Goal: Information Seeking & Learning: Learn about a topic

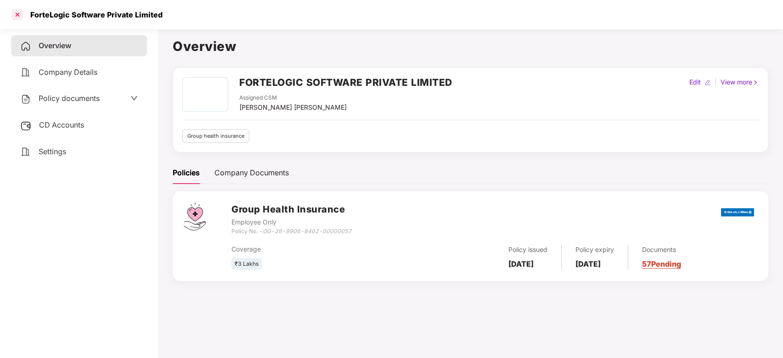
click at [22, 20] on div at bounding box center [17, 14] width 15 height 15
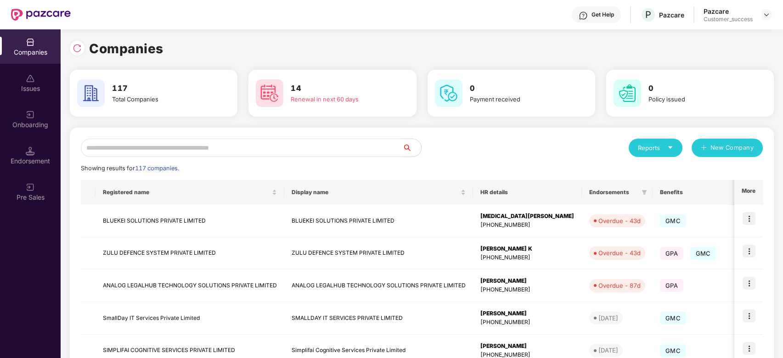
click at [194, 146] on input "text" at bounding box center [242, 148] width 322 height 18
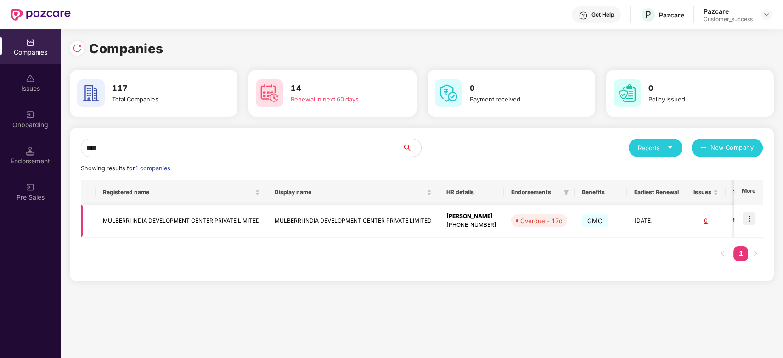
type input "****"
click at [751, 214] on img at bounding box center [748, 218] width 13 height 13
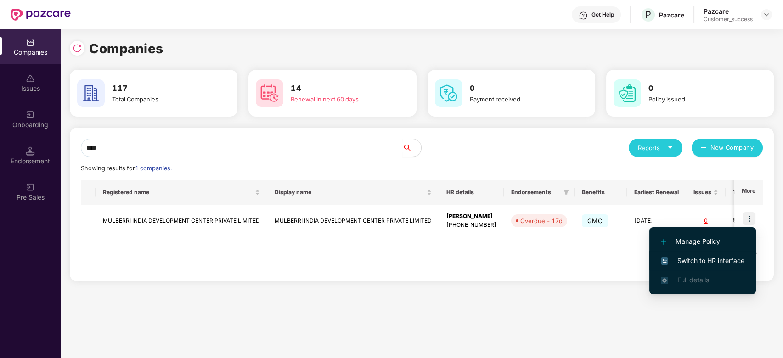
click at [695, 255] on li "Switch to HR interface" at bounding box center [702, 260] width 106 height 19
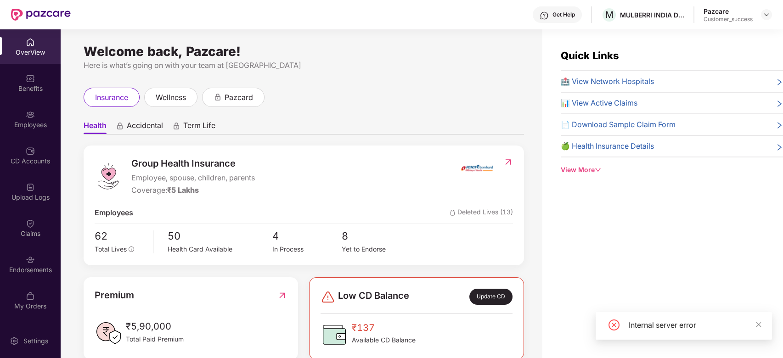
click at [36, 120] on div "Employees" at bounding box center [30, 124] width 61 height 9
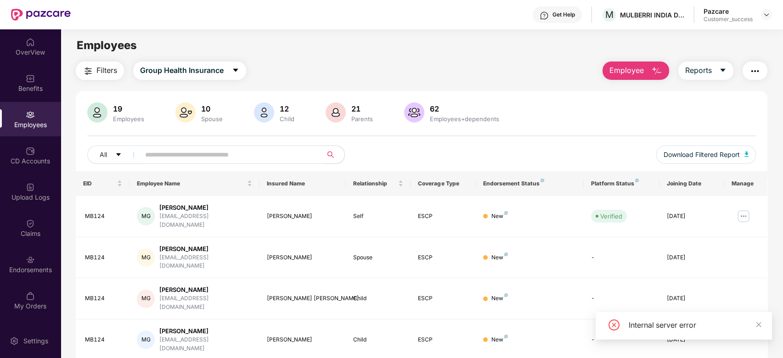
click at [222, 149] on input "text" at bounding box center [227, 155] width 165 height 14
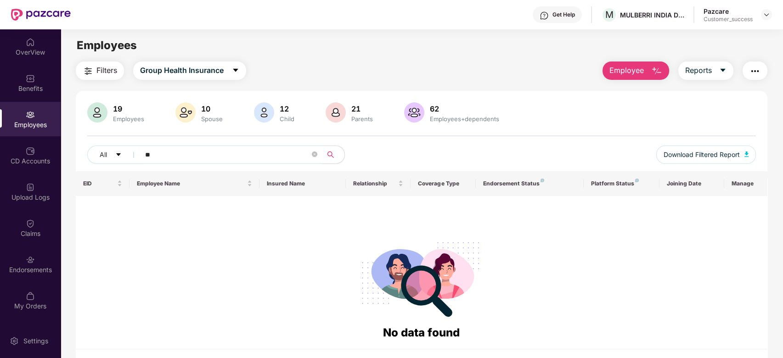
type input "*"
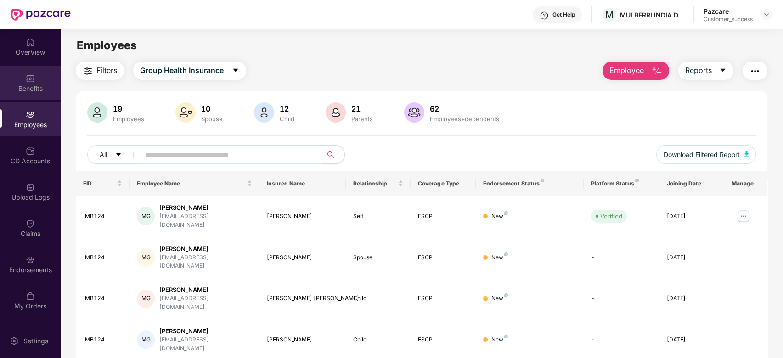
click at [30, 79] on img at bounding box center [30, 78] width 9 height 9
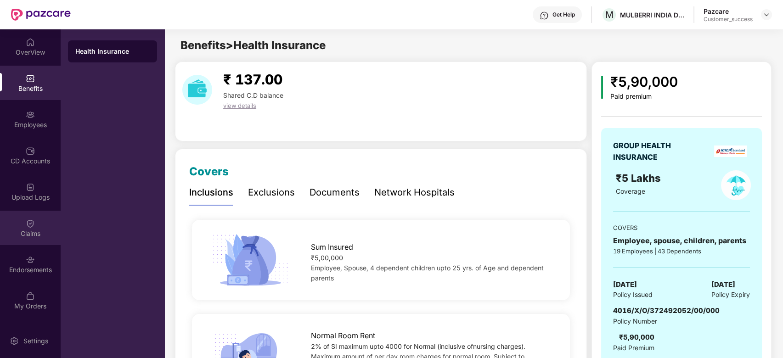
click at [29, 225] on img at bounding box center [30, 223] width 9 height 9
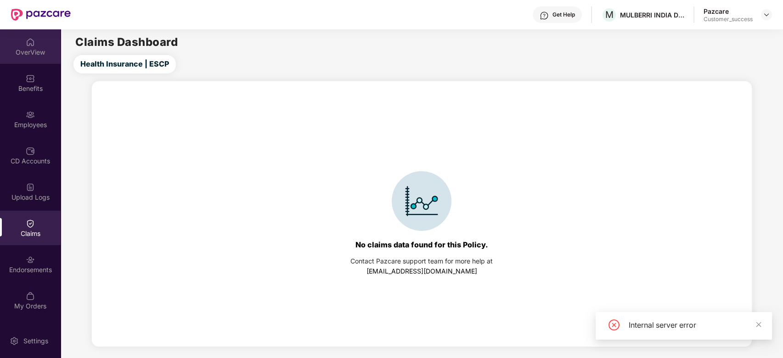
click at [32, 48] on div "OverView" at bounding box center [30, 52] width 61 height 9
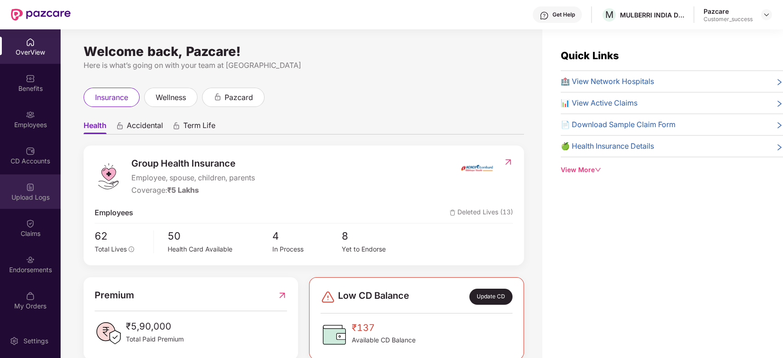
click at [37, 194] on div "Upload Logs" at bounding box center [30, 197] width 61 height 9
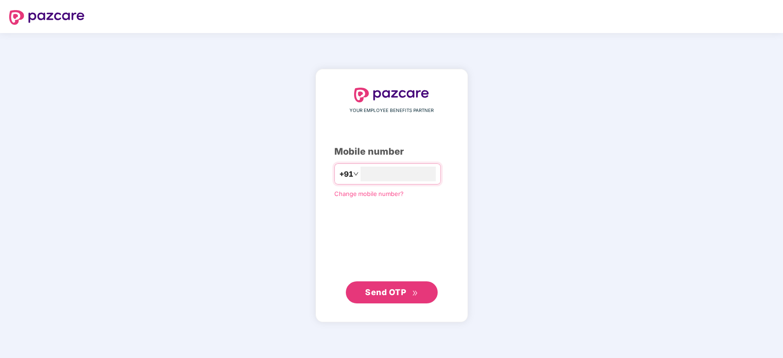
type input "**********"
click at [401, 288] on span "Send OTP" at bounding box center [385, 292] width 41 height 10
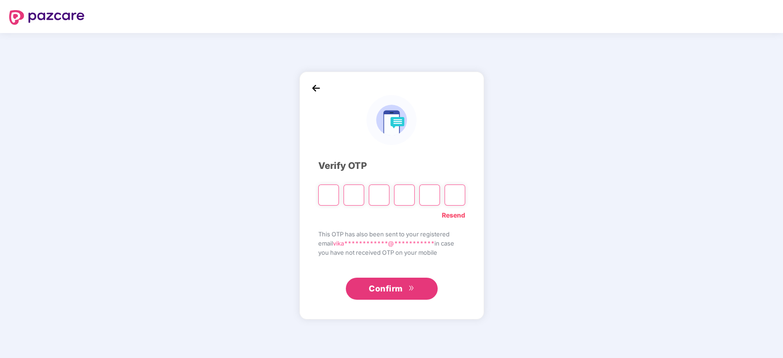
click at [456, 217] on link "Resend" at bounding box center [453, 215] width 23 height 10
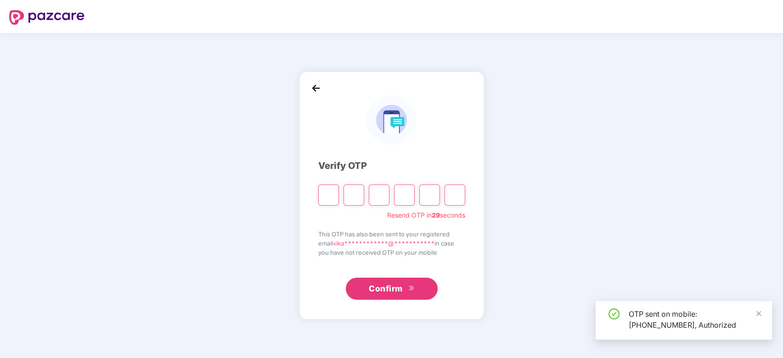
click at [332, 194] on input "Please enter verification code. Digit 1" at bounding box center [328, 194] width 21 height 21
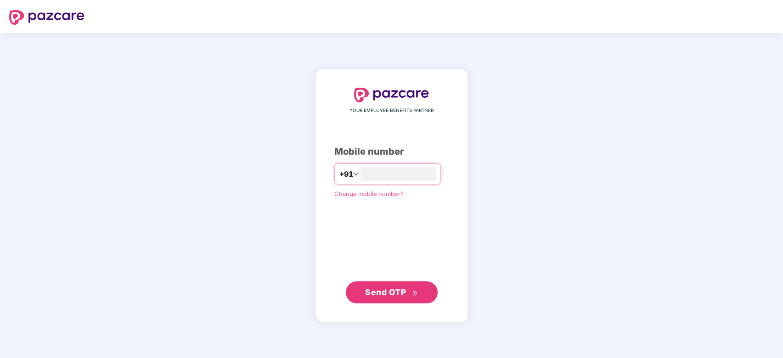
type input "**********"
click at [403, 290] on span "Send OTP" at bounding box center [385, 292] width 41 height 10
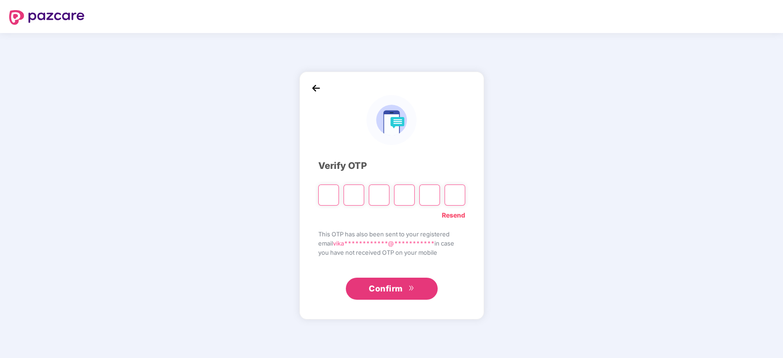
type input "*"
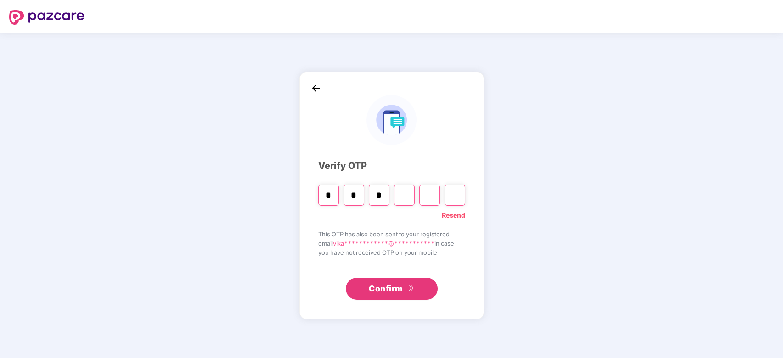
type input "*"
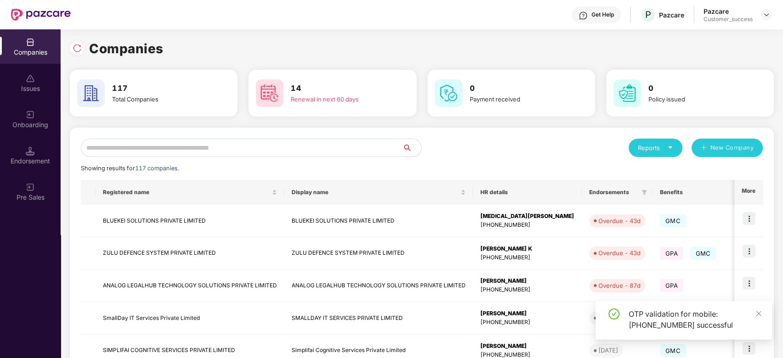
click at [167, 150] on input "text" at bounding box center [242, 148] width 322 height 18
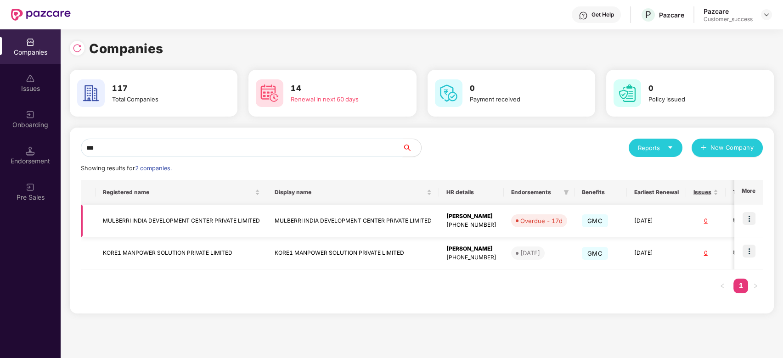
type input "***"
click at [284, 224] on td "MULBERRI INDIA DEVELOPMENT CENTER PRIVATE LIMITED" at bounding box center [353, 221] width 172 height 33
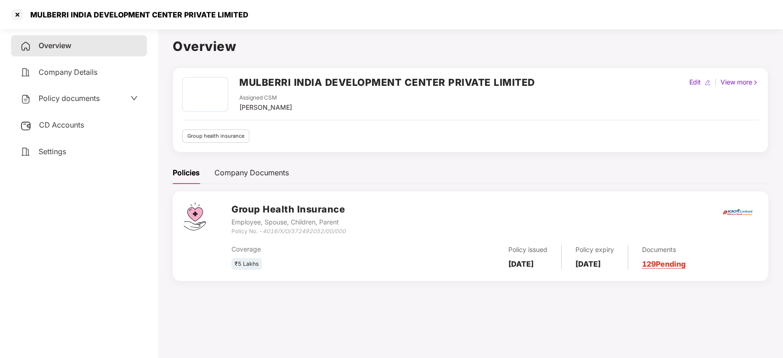
click at [70, 97] on span "Policy documents" at bounding box center [69, 98] width 61 height 9
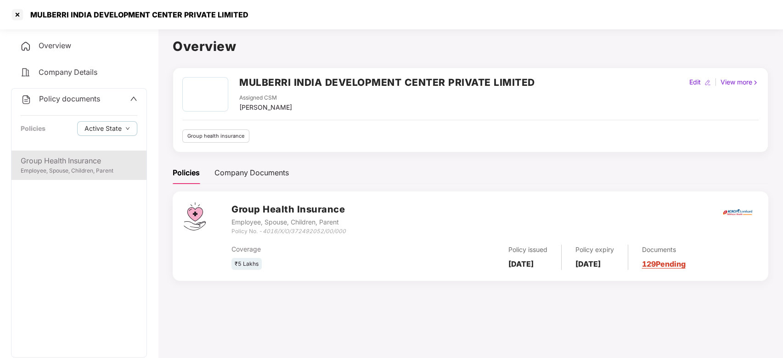
click at [60, 160] on div "Group Health Insurance" at bounding box center [79, 160] width 117 height 11
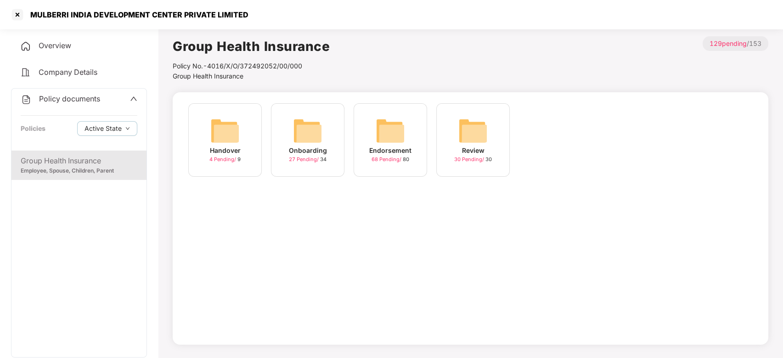
click at [208, 126] on div "Handover 4 Pending / 9" at bounding box center [224, 139] width 73 height 73
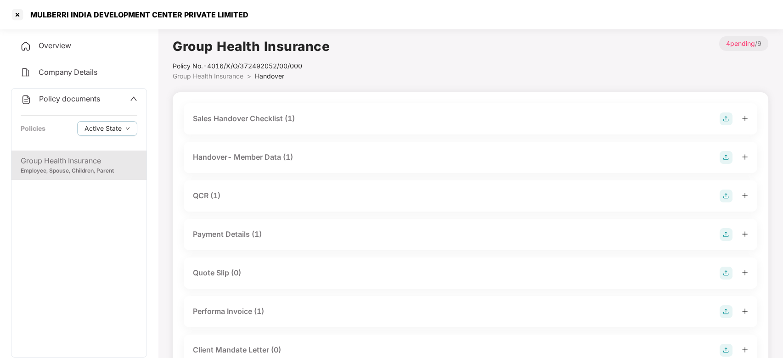
click at [225, 121] on div "Sales Handover Checklist (1)" at bounding box center [244, 118] width 102 height 11
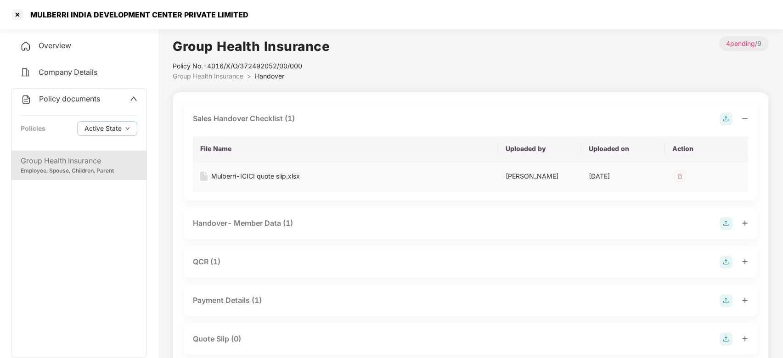
click at [227, 179] on div "Mulberri-ICICI quote slip.xlsx" at bounding box center [255, 176] width 89 height 10
drag, startPoint x: 492, startPoint y: 118, endPoint x: 430, endPoint y: 196, distance: 99.3
click at [430, 196] on div "Sales Handover Checklist (1) File Name Uploaded by Uploaded on Action Mulberri-…" at bounding box center [470, 151] width 573 height 97
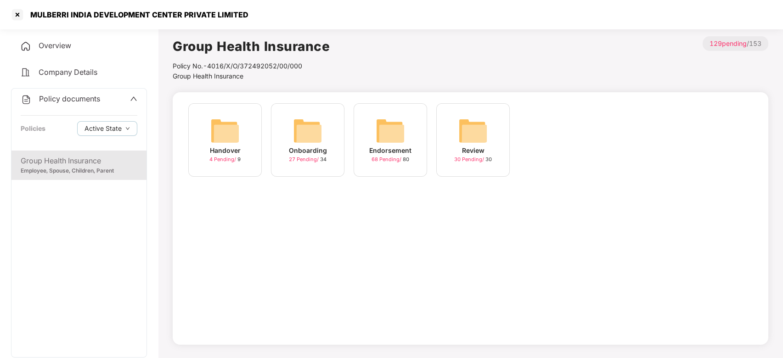
click at [310, 145] on div "Onboarding" at bounding box center [308, 150] width 38 height 10
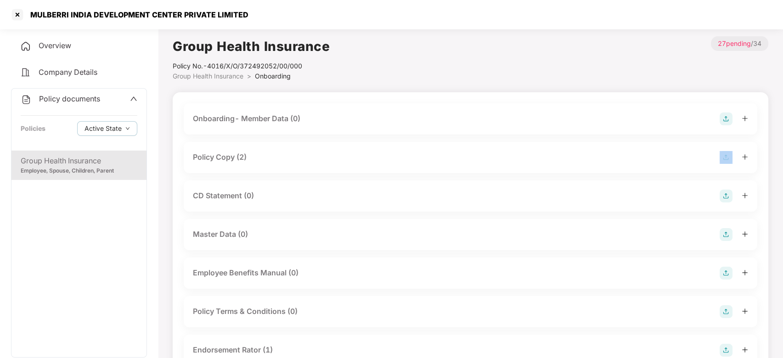
click at [310, 145] on div "Policy Copy (2)" at bounding box center [470, 157] width 573 height 31
click at [269, 160] on div "Policy Copy (2)" at bounding box center [470, 157] width 555 height 13
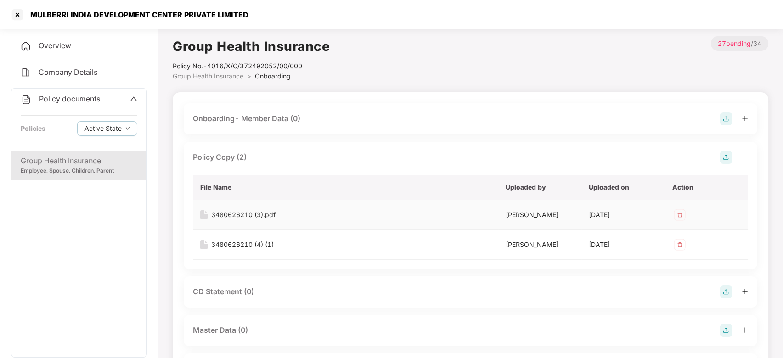
click at [244, 213] on div "3480626210 (3).pdf" at bounding box center [243, 215] width 64 height 10
click at [11, 17] on div at bounding box center [17, 14] width 15 height 15
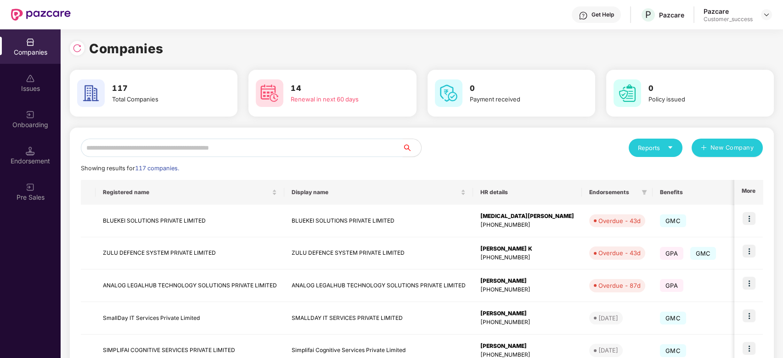
click at [169, 142] on input "text" at bounding box center [242, 148] width 322 height 18
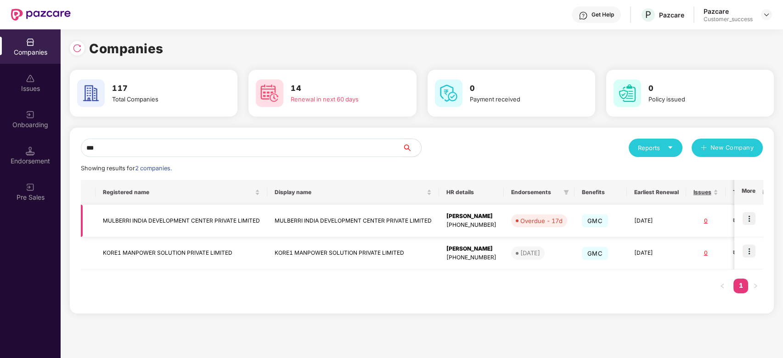
type input "***"
click at [749, 223] on img at bounding box center [748, 218] width 13 height 13
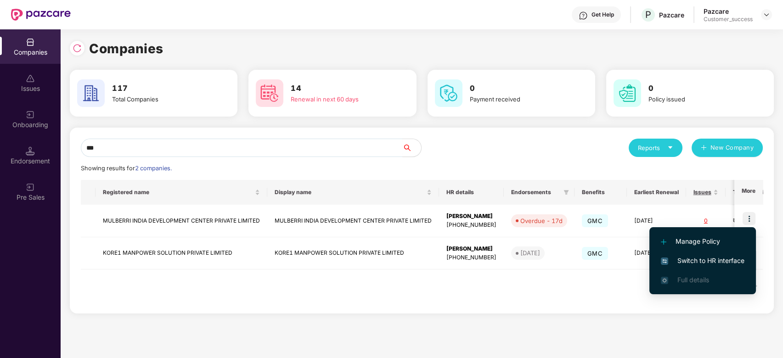
click at [708, 260] on span "Switch to HR interface" at bounding box center [702, 261] width 84 height 10
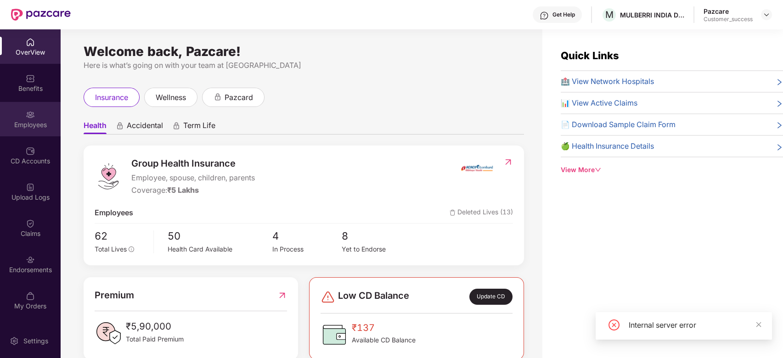
click at [29, 120] on div "Employees" at bounding box center [30, 124] width 61 height 9
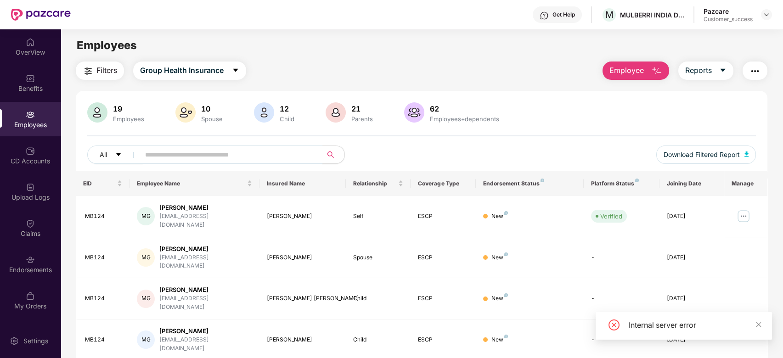
click at [199, 155] on input "text" at bounding box center [227, 155] width 165 height 14
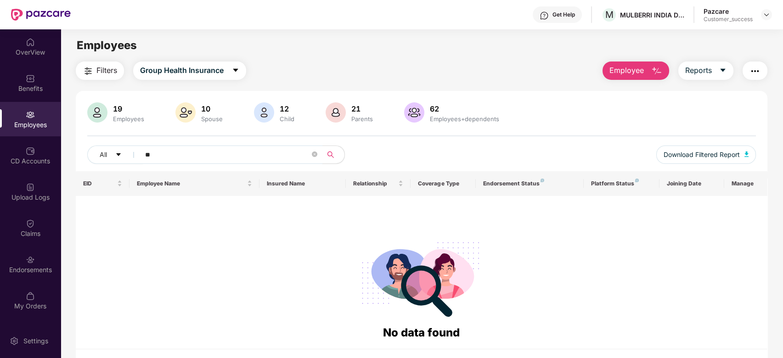
type input "*"
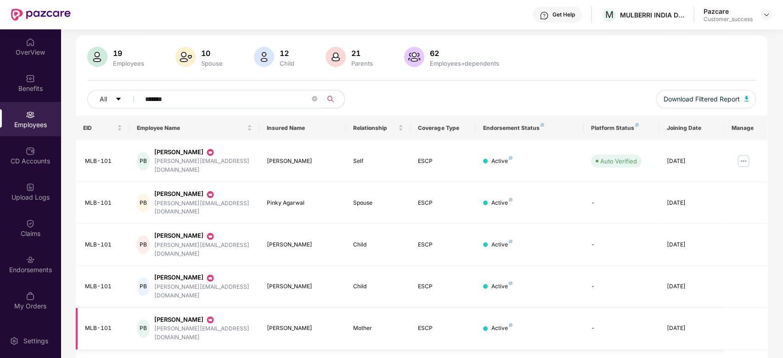
scroll to position [71, 0]
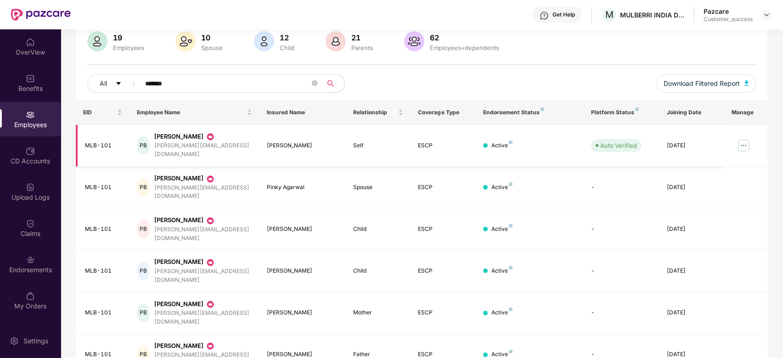
type input "*******"
click at [184, 134] on div "[PERSON_NAME]" at bounding box center [203, 136] width 98 height 9
click at [173, 136] on div "[PERSON_NAME]" at bounding box center [203, 136] width 98 height 9
click at [189, 136] on div "[PERSON_NAME]" at bounding box center [203, 136] width 98 height 9
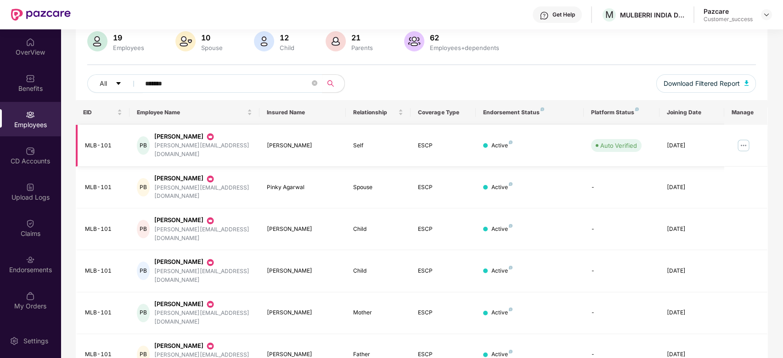
click at [743, 139] on img at bounding box center [743, 145] width 15 height 15
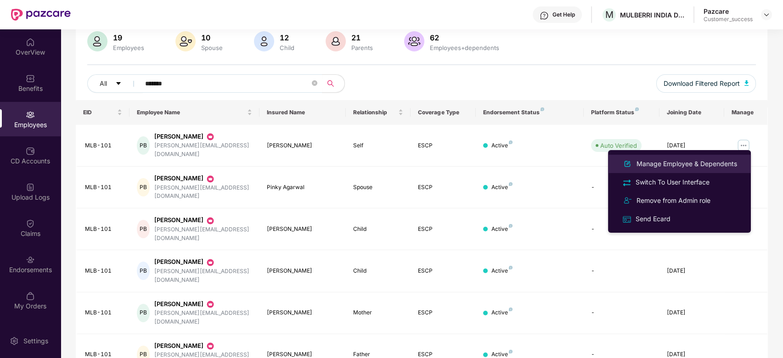
click at [648, 163] on div "Manage Employee & Dependents" at bounding box center [686, 164] width 104 height 10
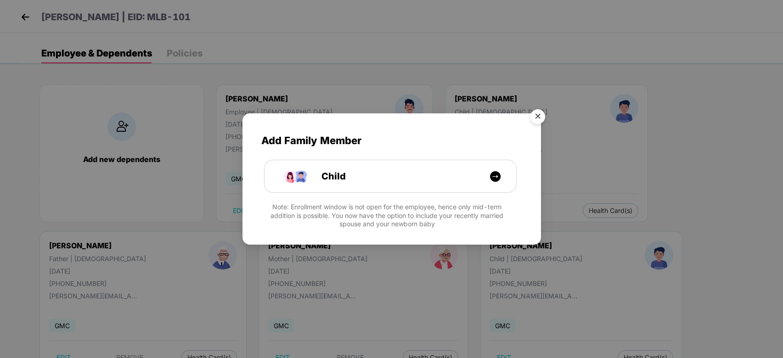
click at [538, 114] on img "Close" at bounding box center [538, 118] width 26 height 26
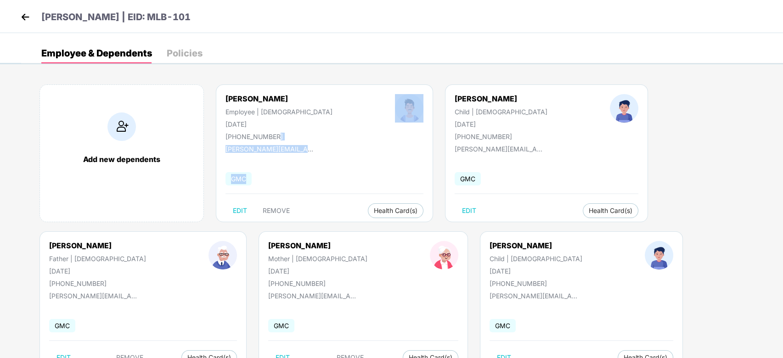
drag, startPoint x: 277, startPoint y: 134, endPoint x: 340, endPoint y: 184, distance: 80.0
click at [340, 184] on div "Pravin Kumar Bansal Employee | Male 07 Dec 1982 +919818845600 pravin@mulberri.i…" at bounding box center [324, 153] width 217 height 138
click at [312, 160] on div "Pravin Kumar Bansal Employee | Male 07 Dec 1982 +919818845600 pravin@mulberri.i…" at bounding box center [324, 153] width 217 height 138
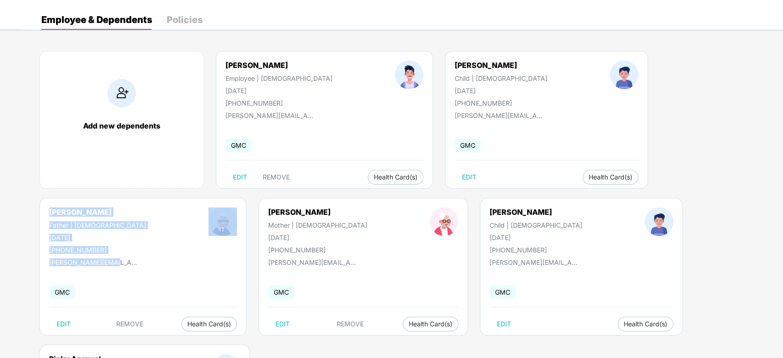
drag, startPoint x: 112, startPoint y: 260, endPoint x: 39, endPoint y: 209, distance: 88.9
click at [39, 209] on div "Ashok Kumar Gupta Father | Male 15 June 1957 +919818845600 pravin@mulberri.io G…" at bounding box center [142, 267] width 207 height 138
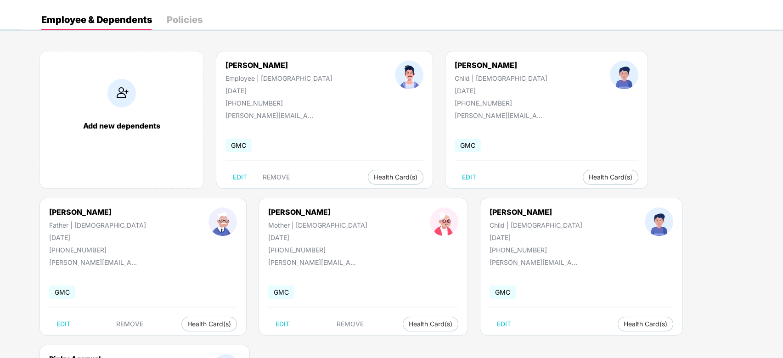
click at [144, 283] on div "GMC" at bounding box center [143, 292] width 188 height 19
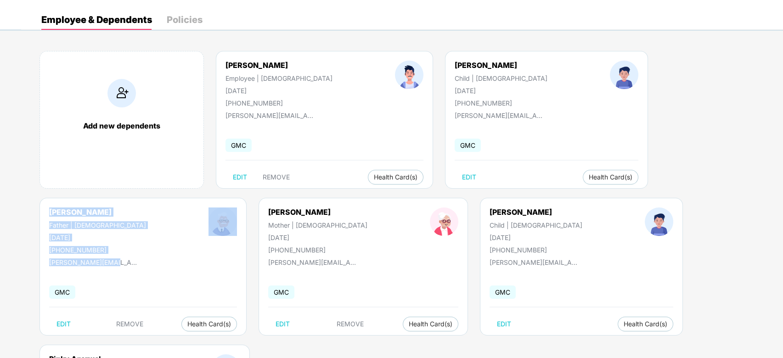
drag, startPoint x: 109, startPoint y: 255, endPoint x: 44, endPoint y: 205, distance: 81.5
click at [44, 205] on div "Ashok Kumar Gupta Father | Male 15 June 1957 +919818845600 pravin@mulberri.io G…" at bounding box center [142, 267] width 207 height 138
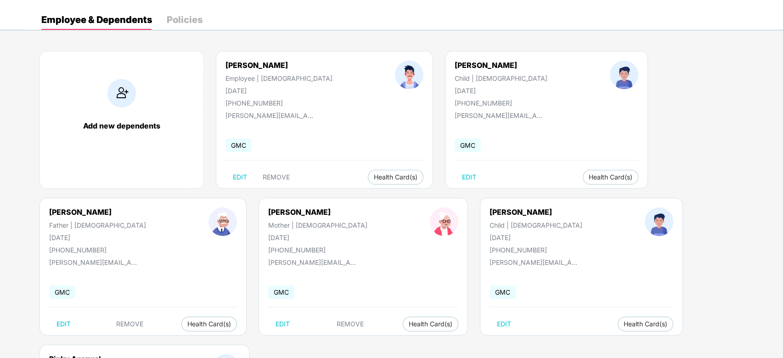
click at [112, 274] on div "Ashok Kumar Gupta Father | Male 15 June 1957 +919818845600 pravin@mulberri.io G…" at bounding box center [142, 267] width 207 height 138
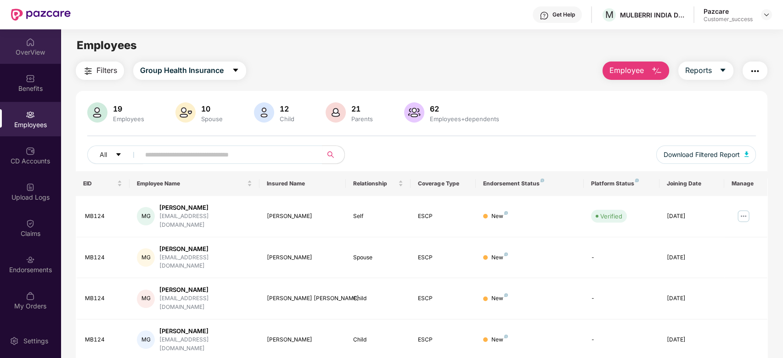
click at [37, 51] on div "OverView" at bounding box center [30, 52] width 61 height 9
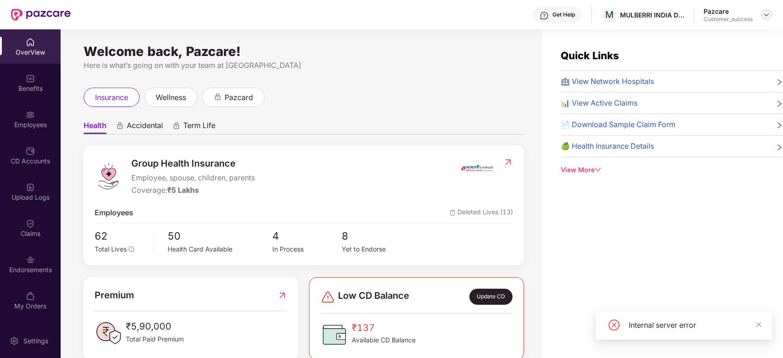
click at [771, 12] on div at bounding box center [765, 14] width 11 height 11
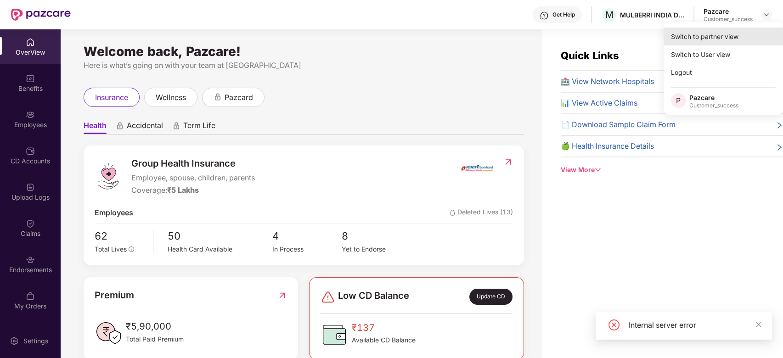
click at [733, 39] on div "Switch to partner view" at bounding box center [722, 37] width 119 height 18
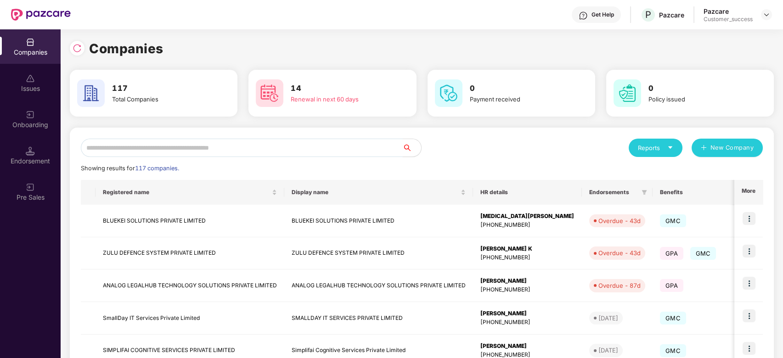
click at [326, 142] on input "text" at bounding box center [242, 148] width 322 height 18
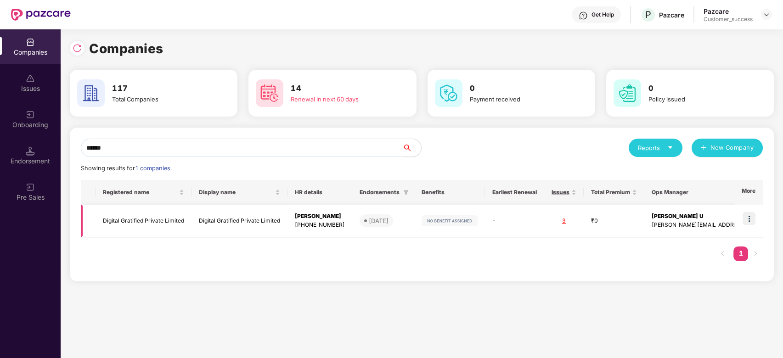
type input "******"
click at [755, 213] on img at bounding box center [748, 218] width 13 height 13
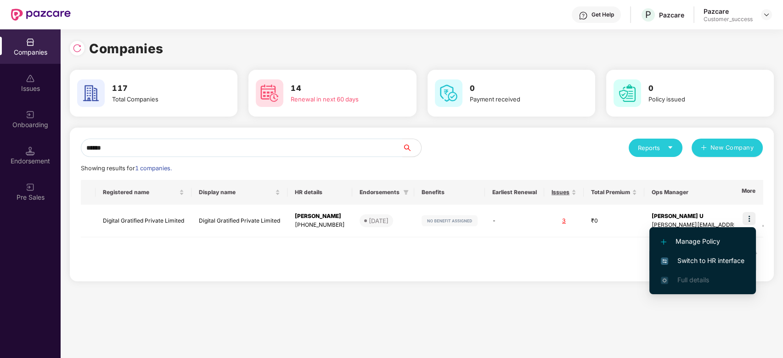
click at [693, 253] on li "Switch to HR interface" at bounding box center [702, 260] width 106 height 19
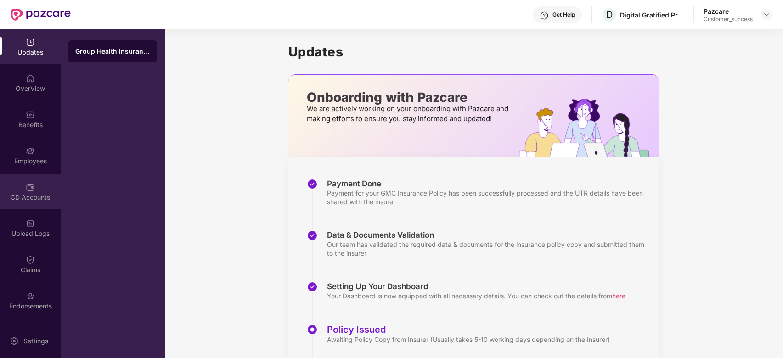
click at [25, 200] on div "CD Accounts" at bounding box center [30, 197] width 61 height 9
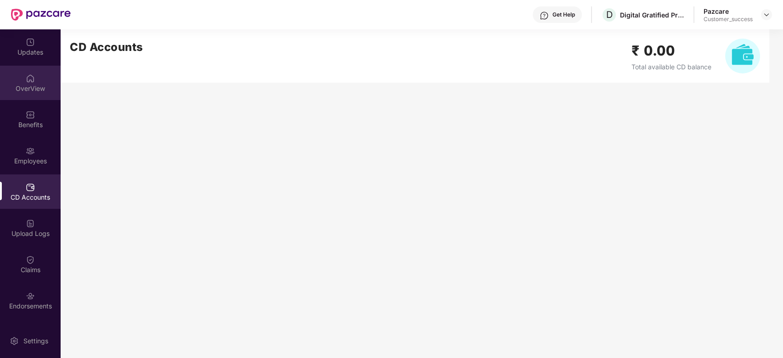
click at [32, 82] on img at bounding box center [30, 78] width 9 height 9
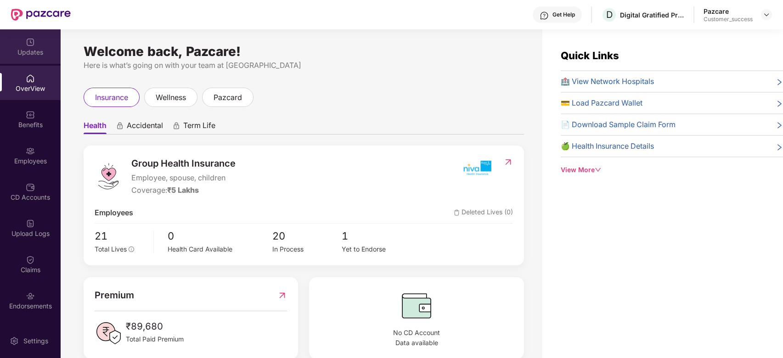
click at [29, 34] on div "Updates" at bounding box center [30, 46] width 61 height 34
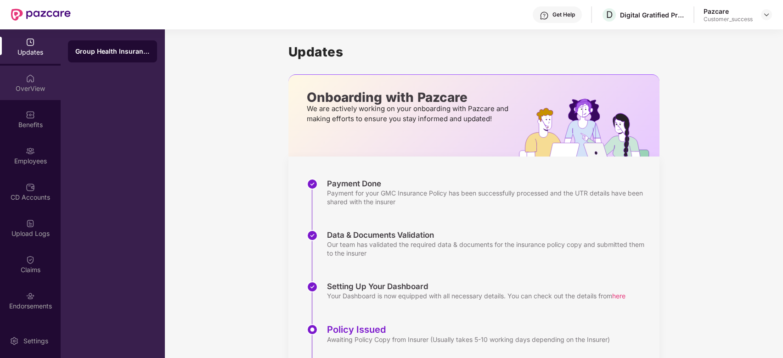
click at [35, 84] on div "OverView" at bounding box center [30, 88] width 61 height 9
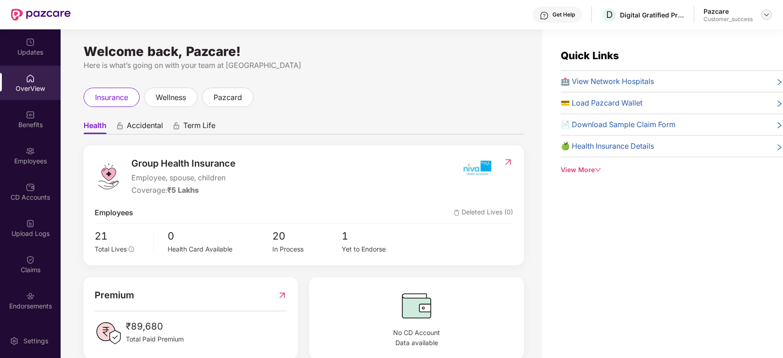
click at [771, 16] on div at bounding box center [765, 14] width 11 height 11
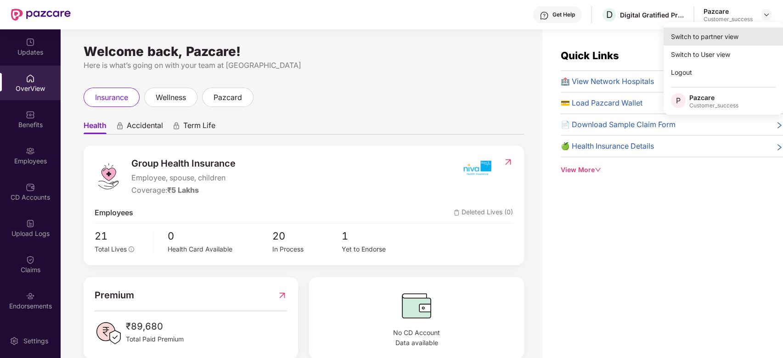
click at [703, 39] on div "Switch to partner view" at bounding box center [722, 37] width 119 height 18
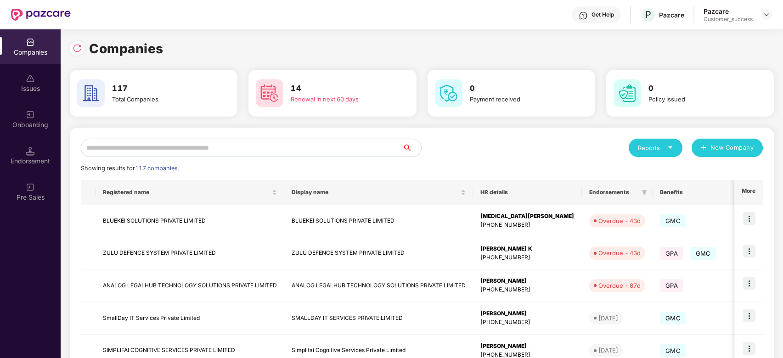
click at [670, 145] on icon "caret-down" at bounding box center [670, 148] width 6 height 6
click at [511, 173] on div "Reports New Company Showing results for 117 companies. Registered name Display …" at bounding box center [422, 350] width 682 height 423
click at [25, 112] on div "Onboarding" at bounding box center [30, 119] width 61 height 34
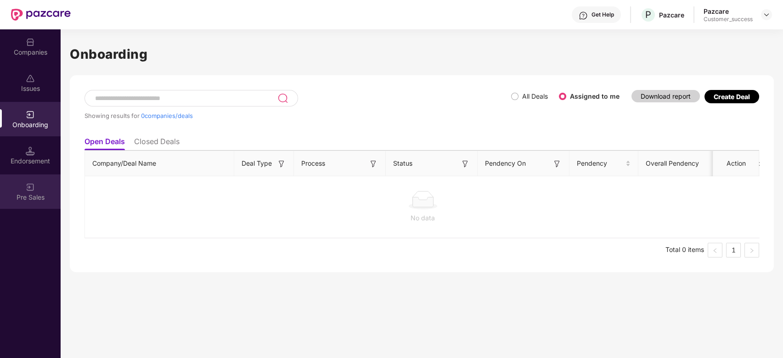
click at [32, 188] on img at bounding box center [30, 187] width 9 height 9
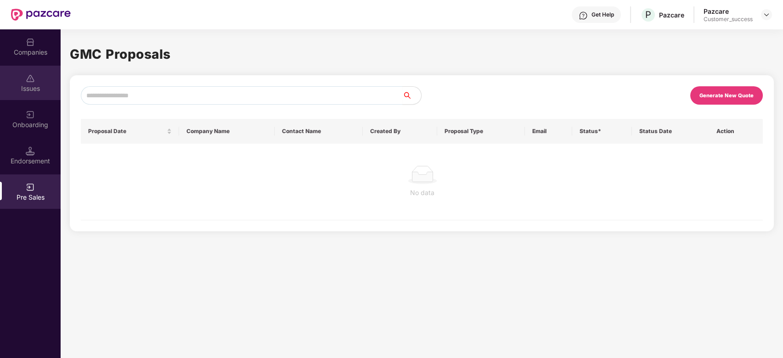
click at [37, 81] on div "Issues" at bounding box center [30, 83] width 61 height 34
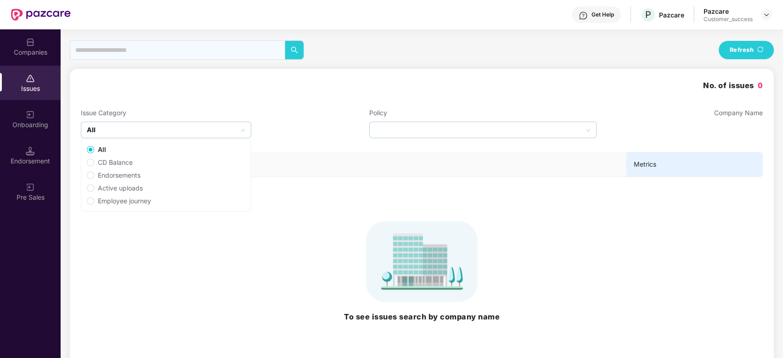
click at [181, 131] on div "All" at bounding box center [166, 130] width 170 height 17
click at [408, 167] on th "Issues" at bounding box center [353, 164] width 545 height 25
click at [523, 136] on div at bounding box center [482, 130] width 227 height 17
click at [569, 134] on div at bounding box center [482, 130] width 227 height 17
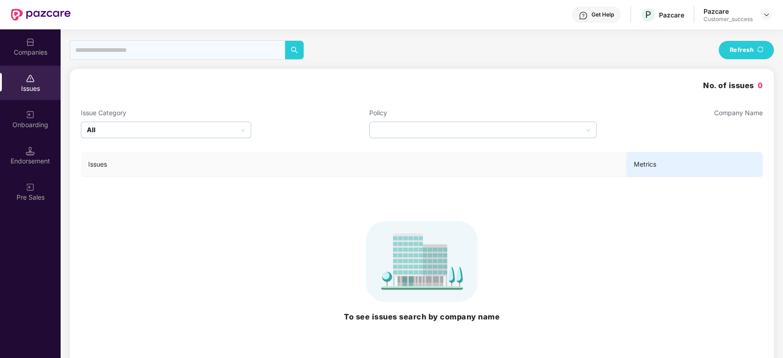
click at [445, 145] on div "Issues Metrics To see issues search by company name" at bounding box center [422, 252] width 682 height 229
click at [35, 42] on div "Companies" at bounding box center [30, 46] width 61 height 34
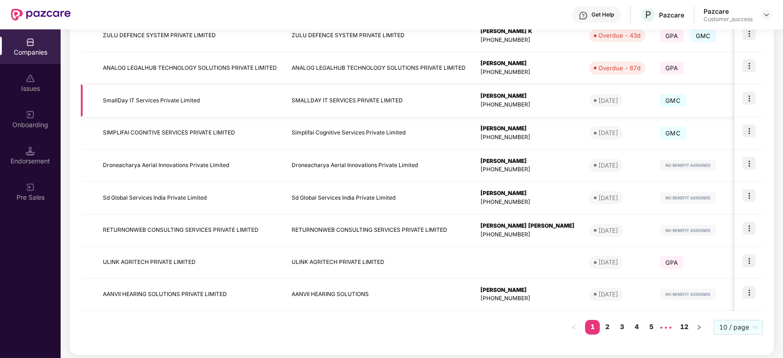
scroll to position [220, 0]
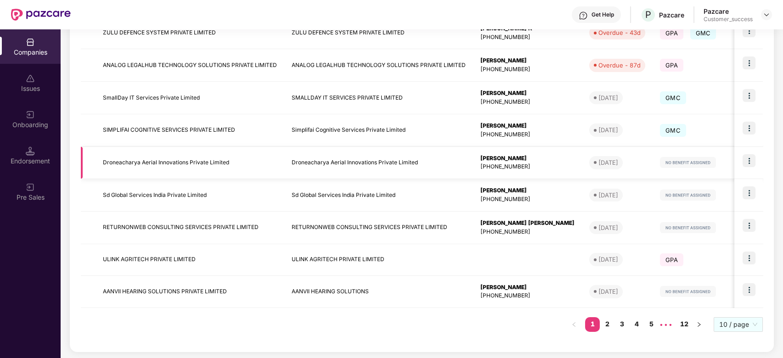
click at [160, 158] on td "Droneacharya Aerial Innovations Private Limited" at bounding box center [189, 163] width 189 height 33
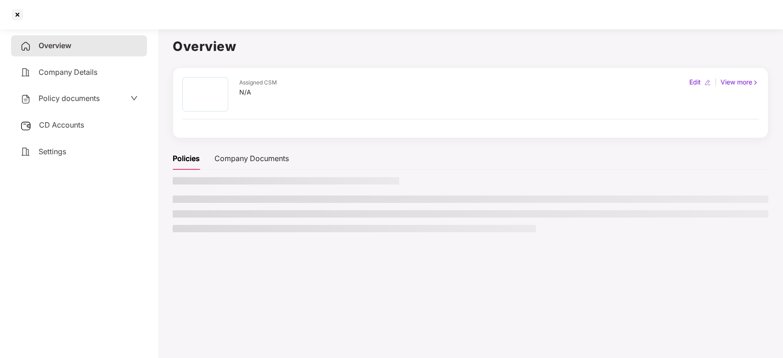
click at [160, 158] on main "Overview Assigned CSM N/A Edit | View more Policies Company Documents" at bounding box center [470, 204] width 625 height 358
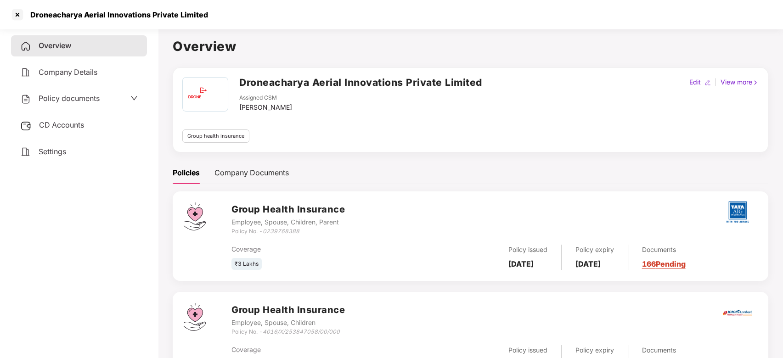
click at [352, 230] on div "Group Health Insurance Employee, Spouse, Children, Parent Policy No. - 02397683…" at bounding box center [494, 218] width 526 height 33
click at [73, 120] on span "CD Accounts" at bounding box center [61, 124] width 45 height 9
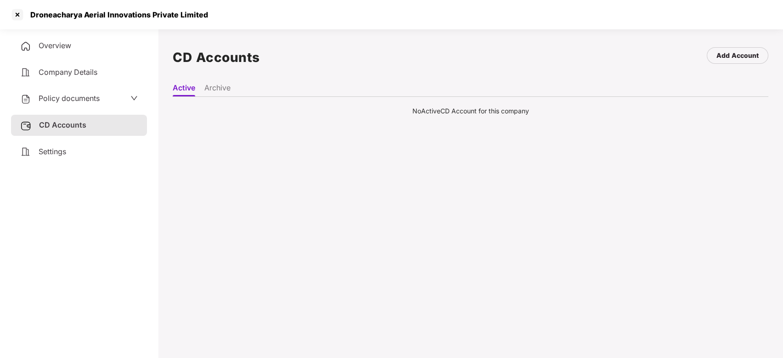
click at [218, 89] on li "Archive" at bounding box center [217, 89] width 26 height 13
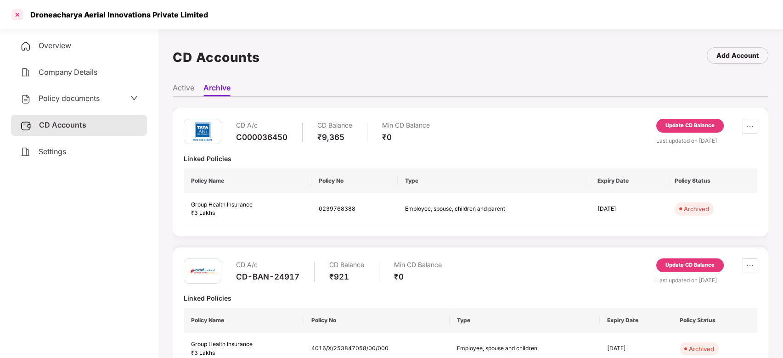
click at [16, 14] on div at bounding box center [17, 14] width 15 height 15
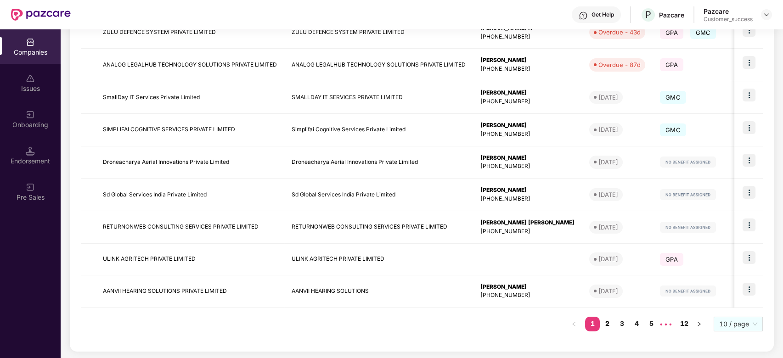
click at [606, 324] on link "2" at bounding box center [606, 324] width 15 height 14
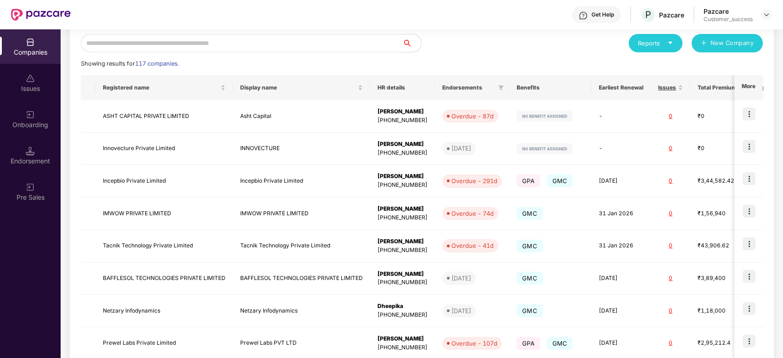
scroll to position [102, 0]
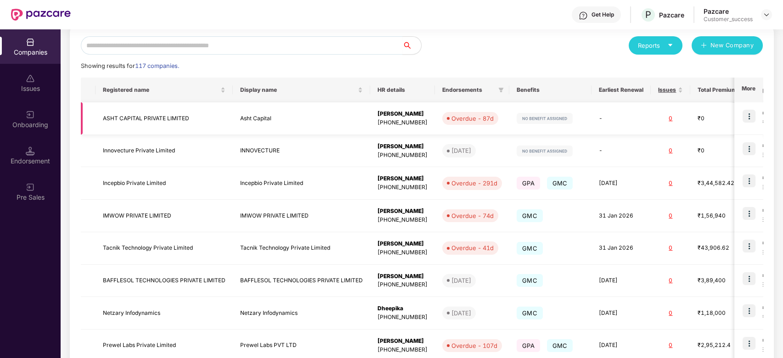
click at [139, 116] on td "ASHT CAPITAL PRIVATE LIMITED" at bounding box center [163, 118] width 137 height 33
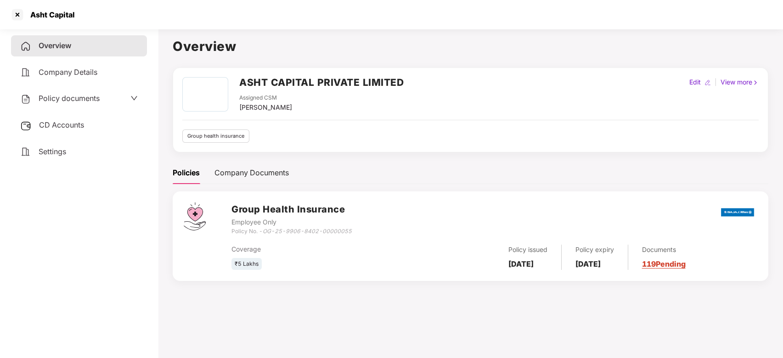
click at [103, 99] on div "Policy documents" at bounding box center [78, 99] width 117 height 12
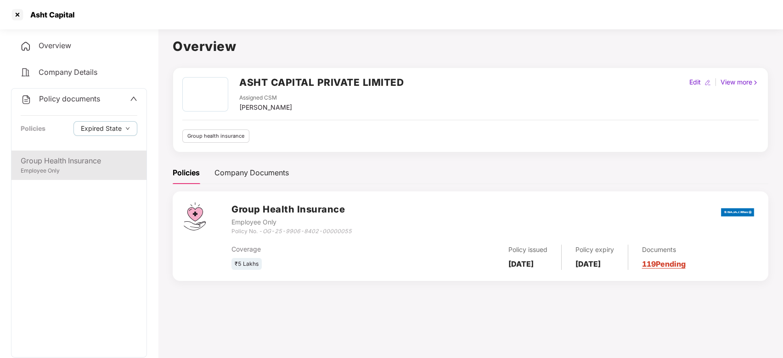
click at [84, 161] on div "Group Health Insurance" at bounding box center [79, 160] width 117 height 11
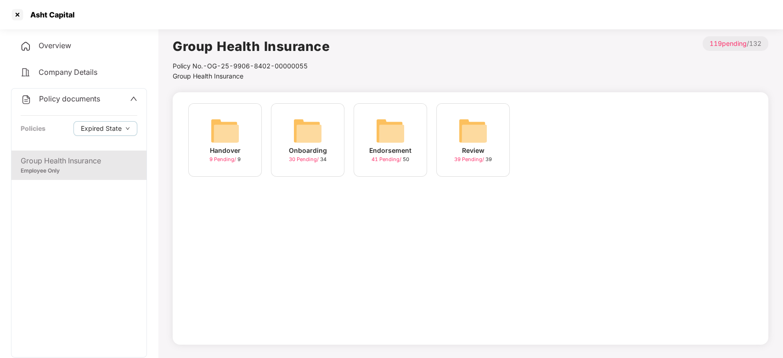
click at [303, 151] on div "Onboarding" at bounding box center [308, 150] width 38 height 10
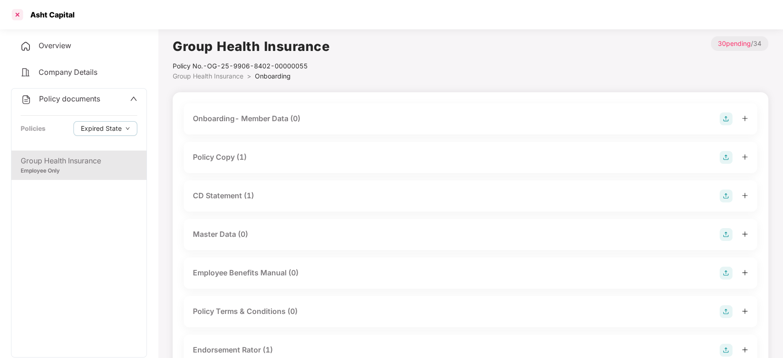
click at [19, 11] on div at bounding box center [17, 14] width 15 height 15
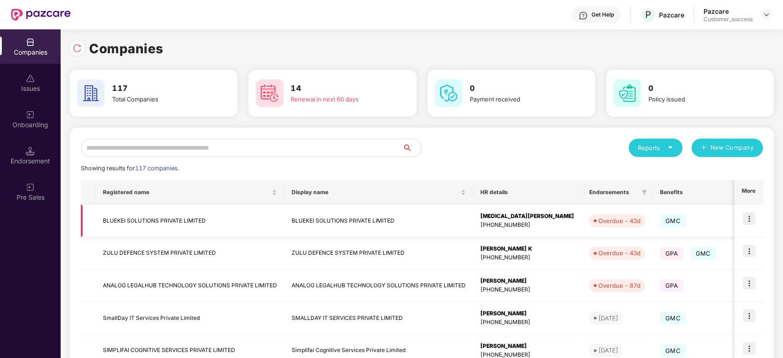
scroll to position [221, 0]
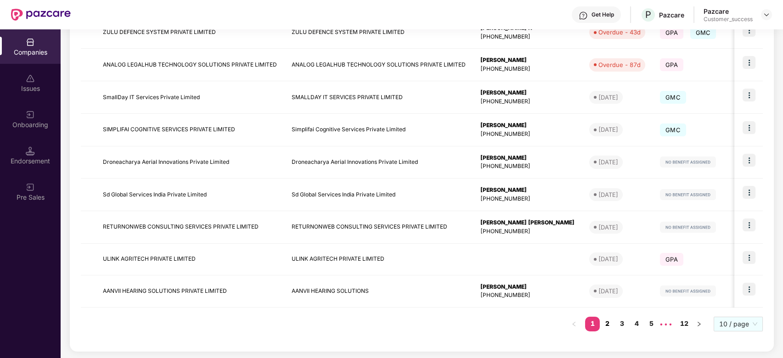
click at [609, 322] on link "2" at bounding box center [606, 324] width 15 height 14
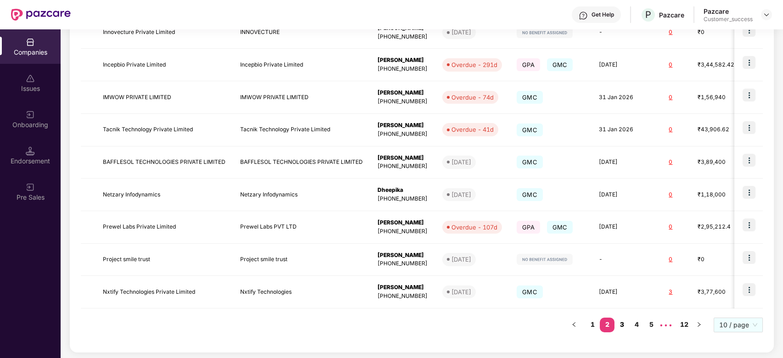
click at [622, 324] on link "3" at bounding box center [621, 325] width 15 height 14
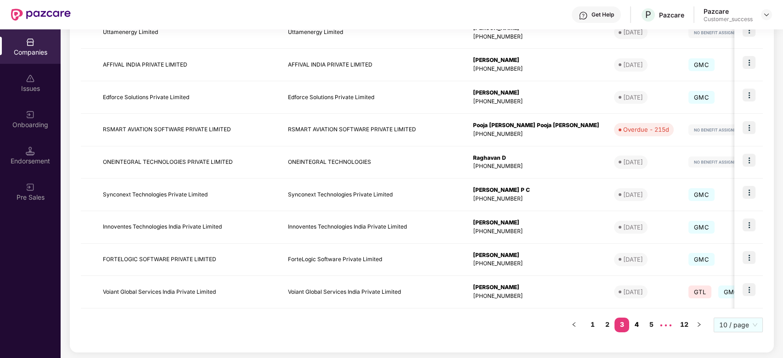
click at [637, 324] on link "4" at bounding box center [636, 325] width 15 height 14
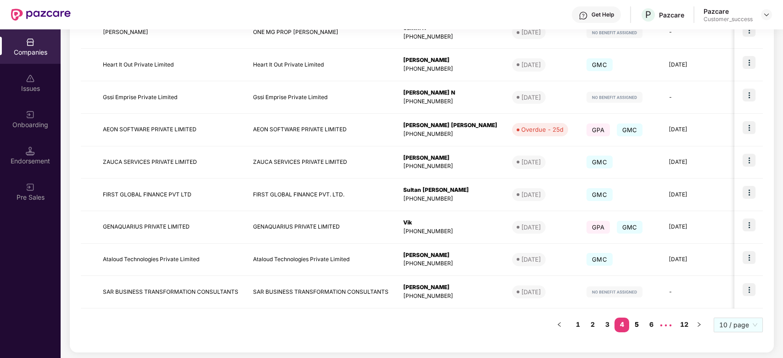
click at [635, 324] on link "5" at bounding box center [636, 325] width 15 height 14
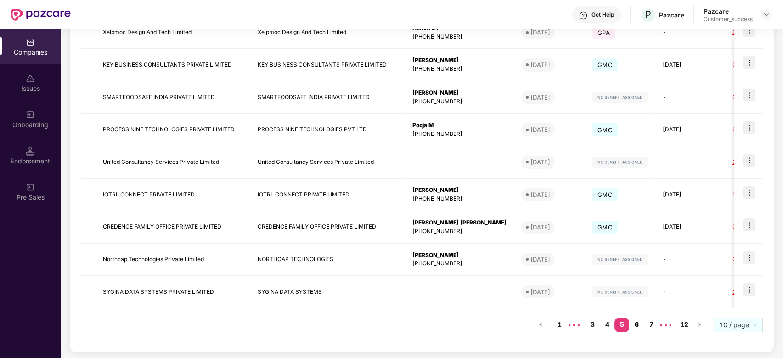
click at [635, 324] on link "6" at bounding box center [636, 325] width 15 height 14
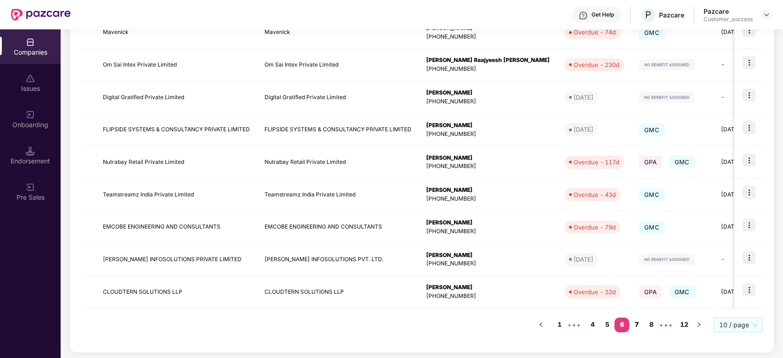
click at [635, 324] on link "7" at bounding box center [636, 325] width 15 height 14
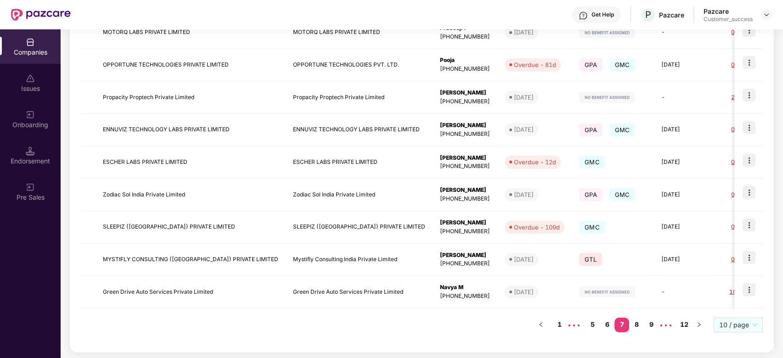
click at [635, 324] on link "8" at bounding box center [636, 325] width 15 height 14
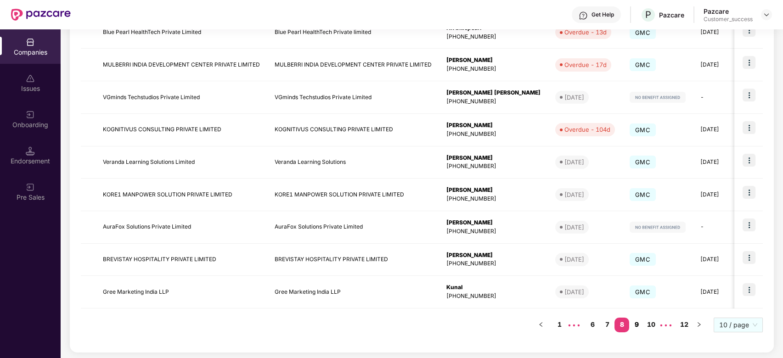
click at [635, 324] on link "9" at bounding box center [636, 325] width 15 height 14
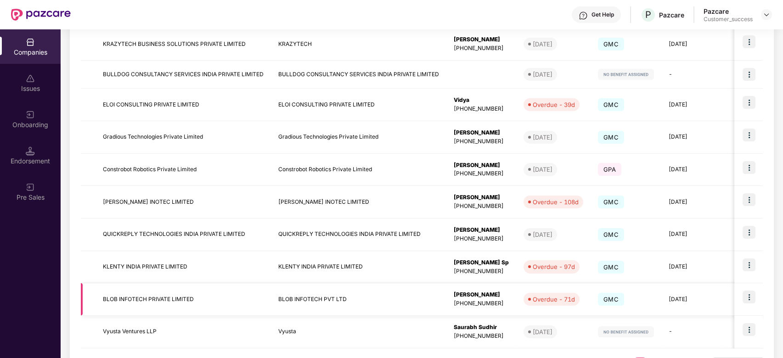
scroll to position [176, 0]
click at [134, 332] on td "Vyusta Ventures LLP" at bounding box center [182, 332] width 175 height 33
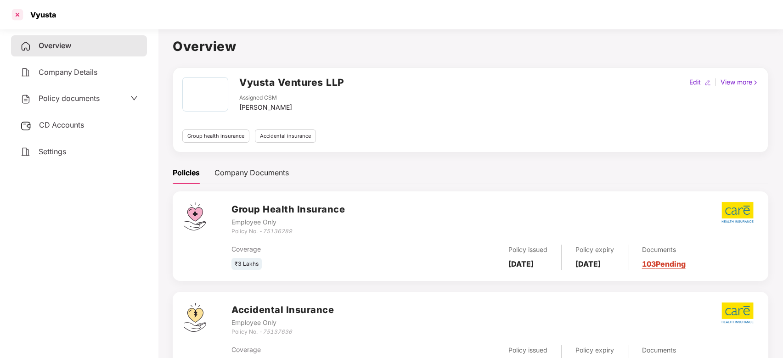
click at [15, 12] on div at bounding box center [17, 14] width 15 height 15
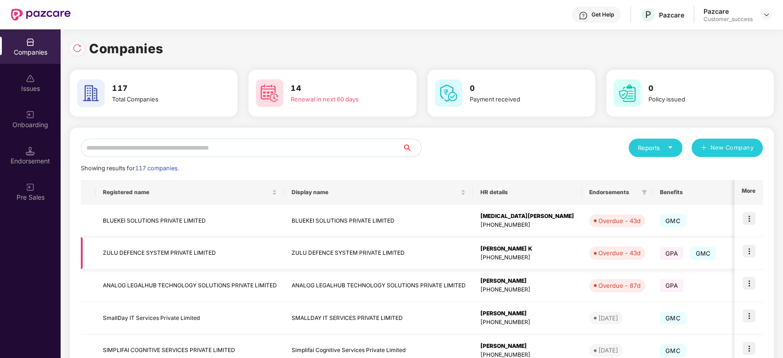
scroll to position [221, 0]
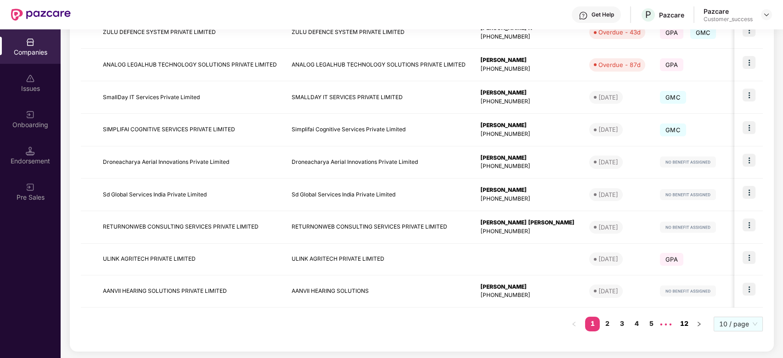
click at [687, 324] on link "12" at bounding box center [683, 324] width 15 height 14
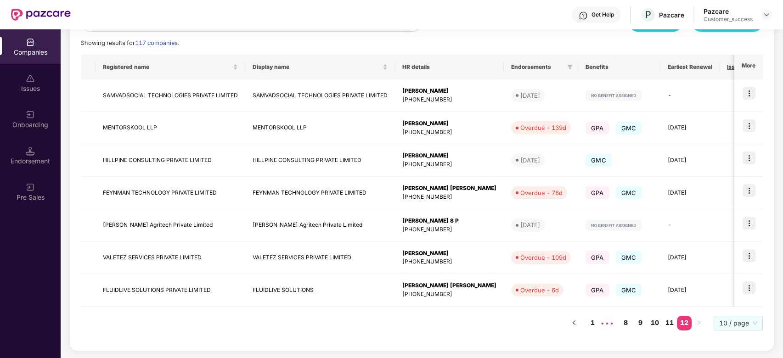
scroll to position [125, 0]
click at [130, 94] on td "SAMVADSOCIAL TECHNOLOGIES PRIVATE LIMITED" at bounding box center [170, 96] width 150 height 33
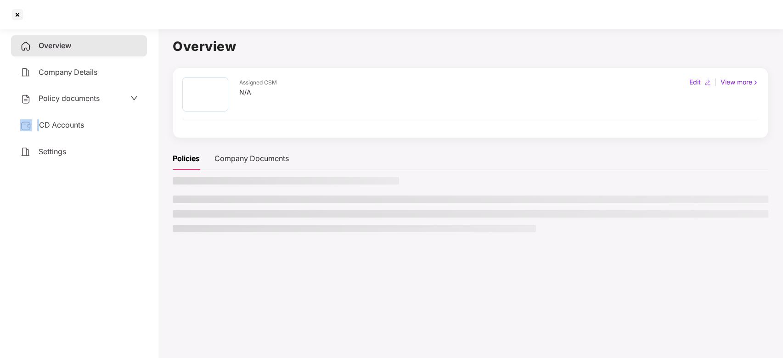
click at [130, 95] on icon "down" at bounding box center [133, 98] width 7 height 7
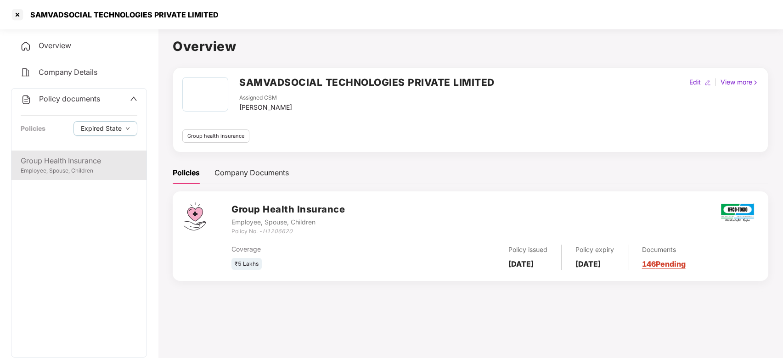
click at [92, 156] on div "Group Health Insurance" at bounding box center [79, 160] width 117 height 11
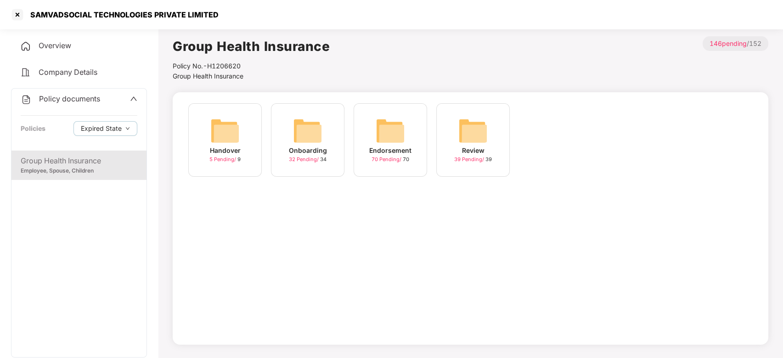
click at [218, 152] on div "Handover" at bounding box center [225, 150] width 31 height 10
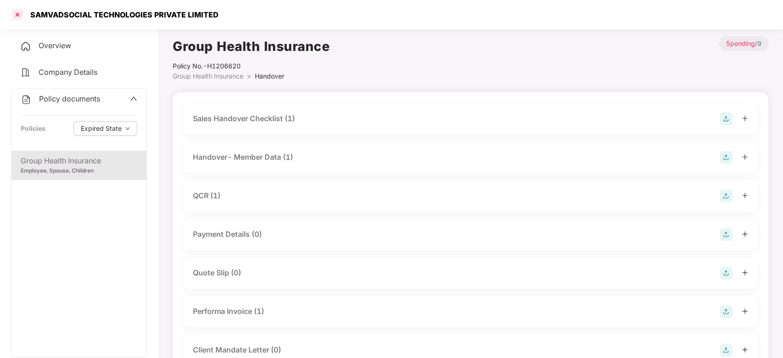
click at [18, 12] on div at bounding box center [17, 14] width 15 height 15
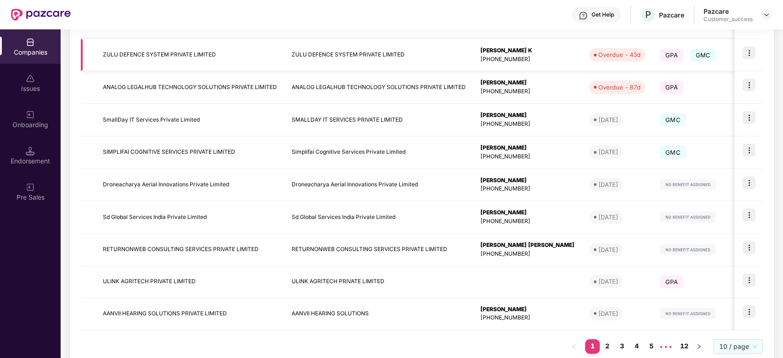
scroll to position [212, 0]
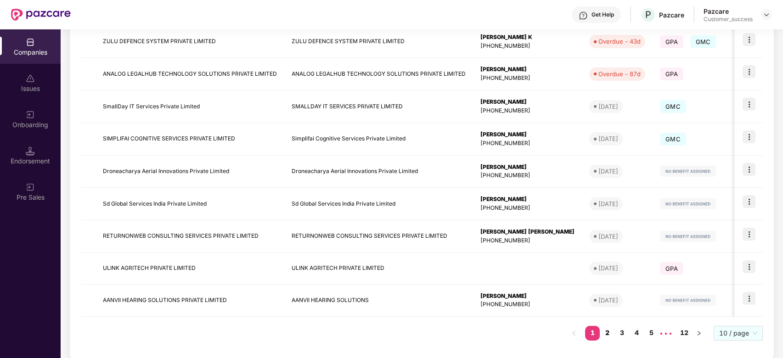
click at [609, 334] on link "2" at bounding box center [606, 333] width 15 height 14
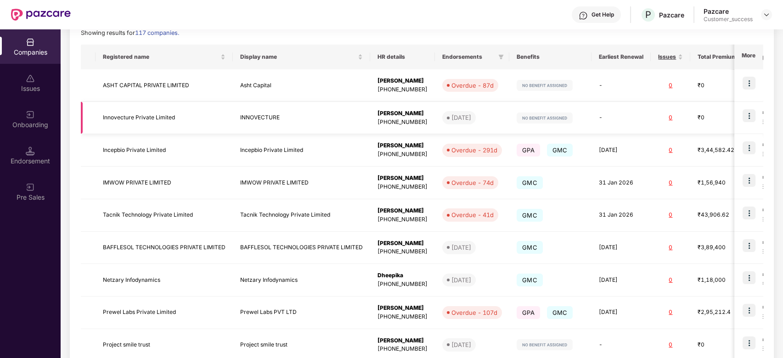
scroll to position [136, 0]
click at [128, 182] on td "IMWOW PRIVATE LIMITED" at bounding box center [163, 182] width 137 height 33
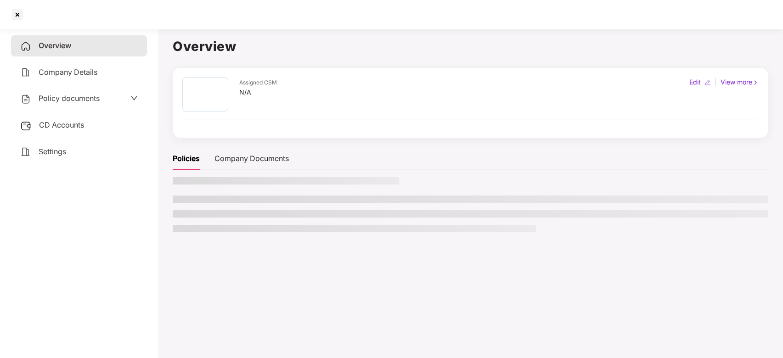
click at [128, 182] on div "Overview Company Details Policy documents CD Accounts Settings" at bounding box center [79, 191] width 136 height 313
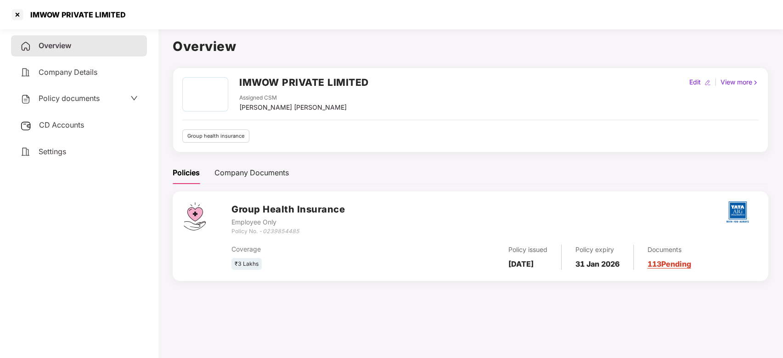
click at [108, 107] on div "Policy documents" at bounding box center [79, 98] width 136 height 21
click at [126, 100] on div "Policy documents" at bounding box center [78, 99] width 117 height 12
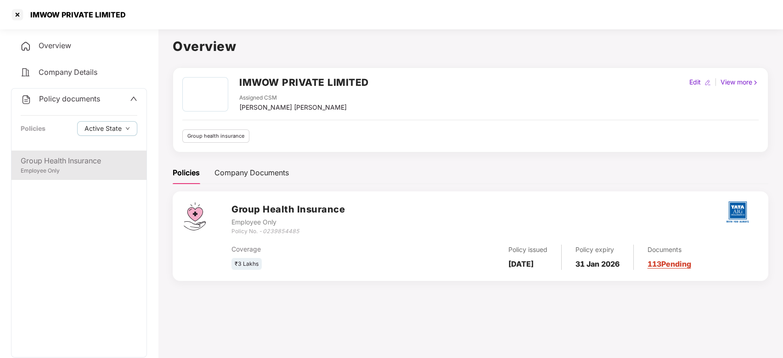
click at [52, 169] on div "Employee Only" at bounding box center [79, 171] width 117 height 9
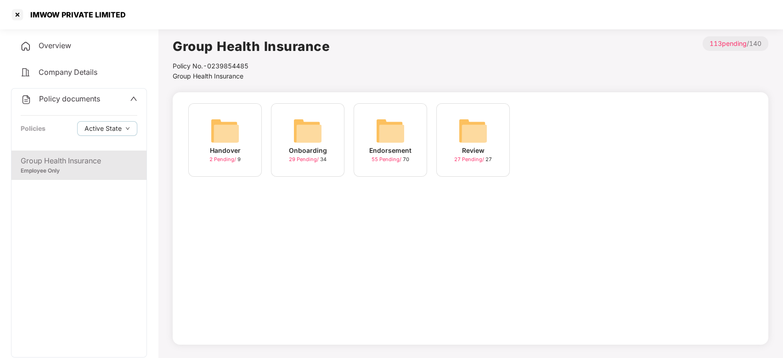
click at [75, 71] on span "Company Details" at bounding box center [68, 71] width 59 height 9
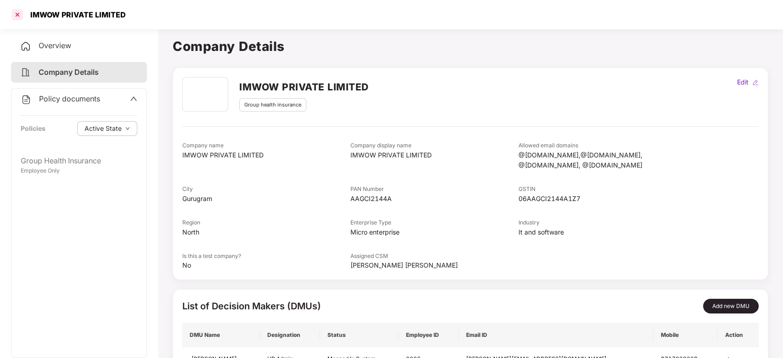
click at [21, 20] on div at bounding box center [17, 14] width 15 height 15
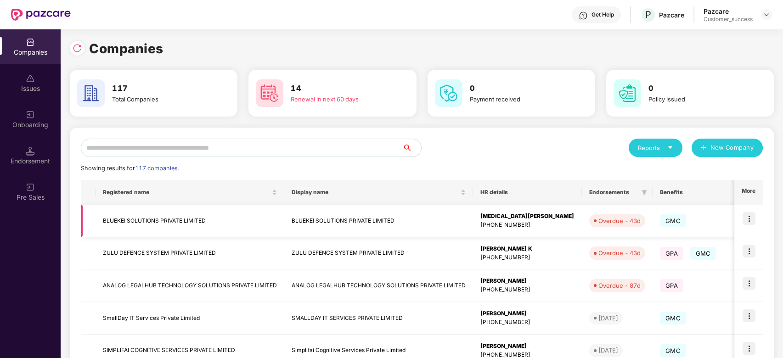
scroll to position [221, 0]
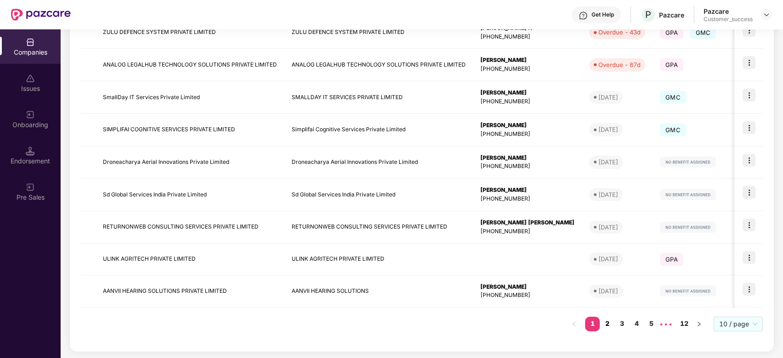
click at [613, 326] on link "2" at bounding box center [606, 324] width 15 height 14
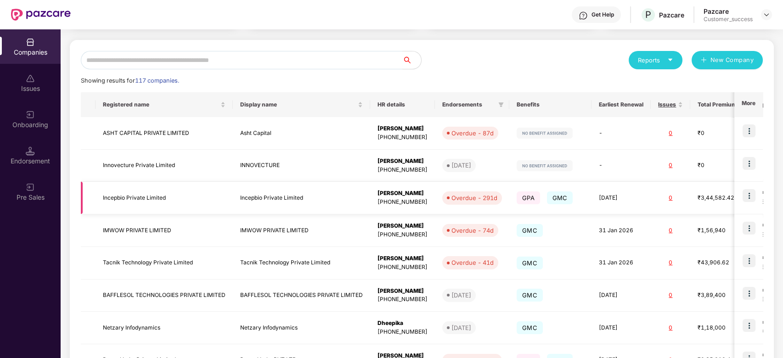
scroll to position [89, 0]
click at [127, 229] on td "IMWOW PRIVATE LIMITED" at bounding box center [163, 229] width 137 height 33
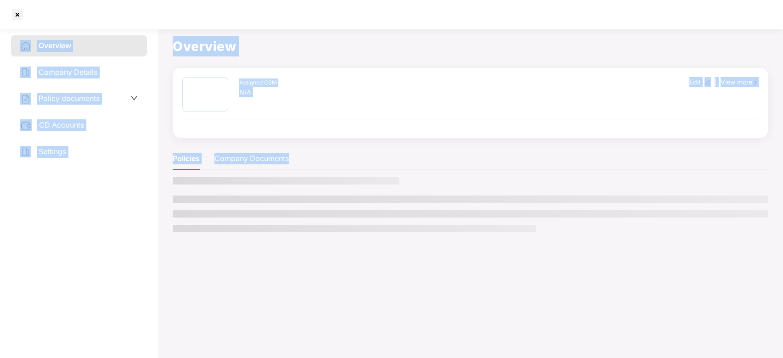
click at [127, 229] on div "Overview Company Details Policy documents CD Accounts Settings" at bounding box center [79, 191] width 136 height 313
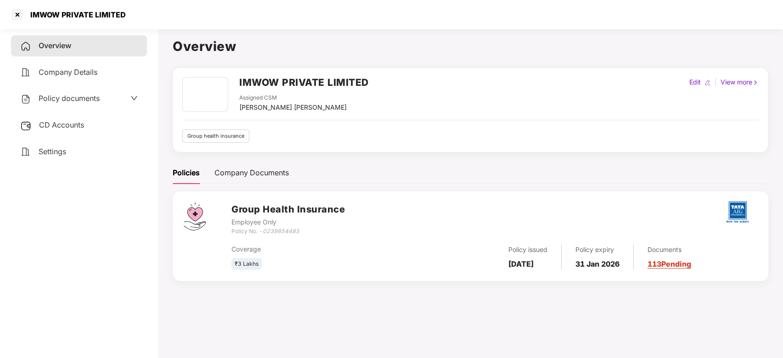
click at [86, 75] on span "Company Details" at bounding box center [68, 71] width 59 height 9
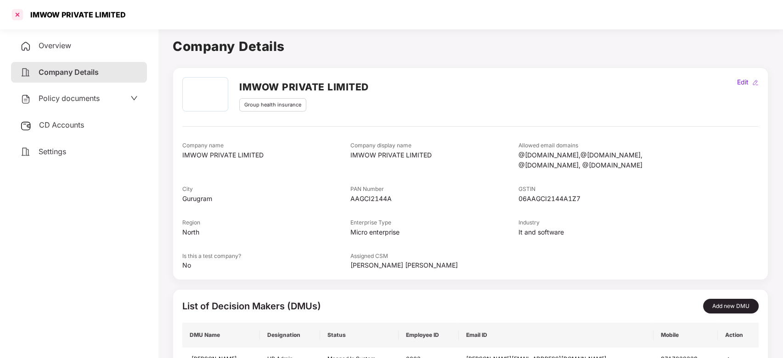
click at [22, 17] on div at bounding box center [17, 14] width 15 height 15
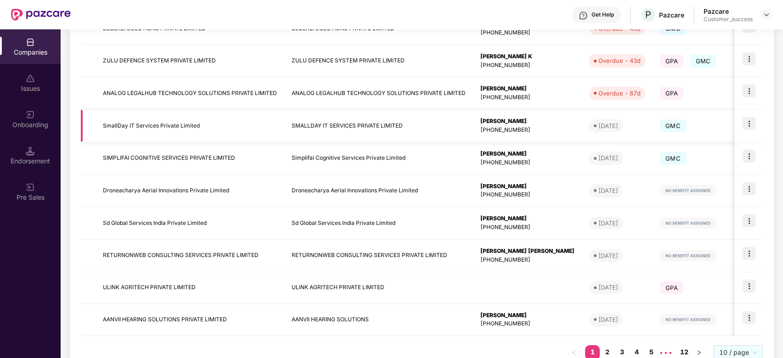
scroll to position [209, 0]
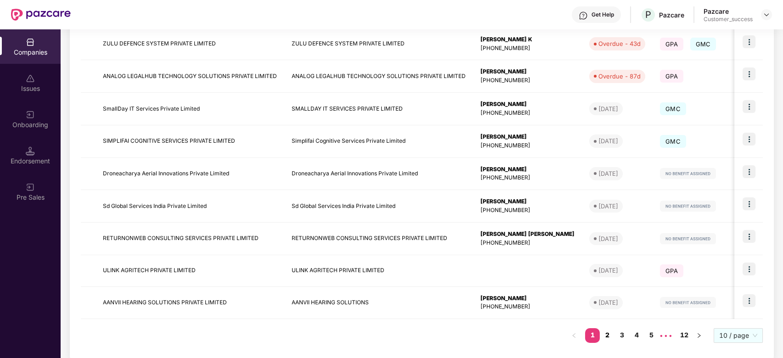
click at [607, 335] on link "2" at bounding box center [606, 335] width 15 height 14
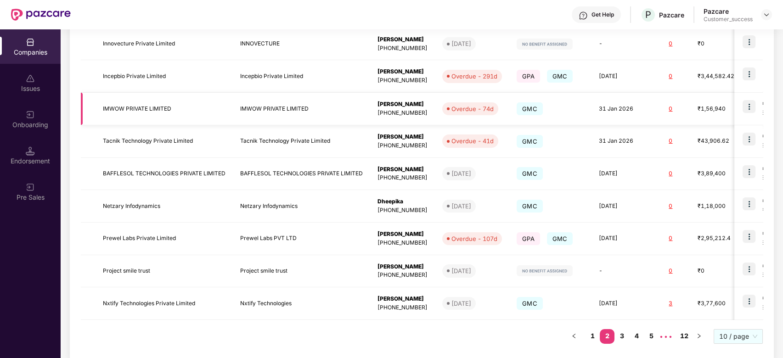
click at [749, 106] on img at bounding box center [748, 106] width 13 height 13
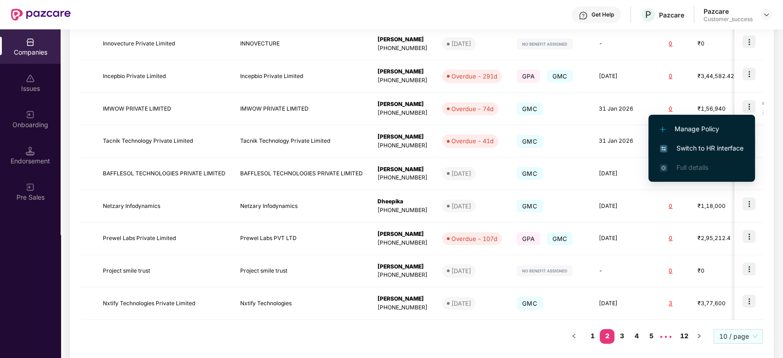
click at [699, 145] on span "Switch to HR interface" at bounding box center [702, 148] width 84 height 10
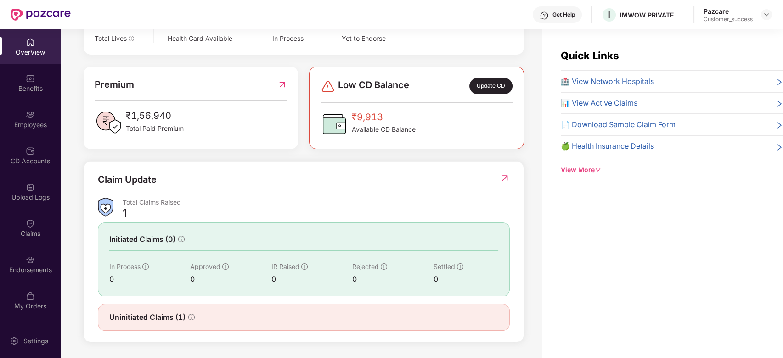
scroll to position [196, 0]
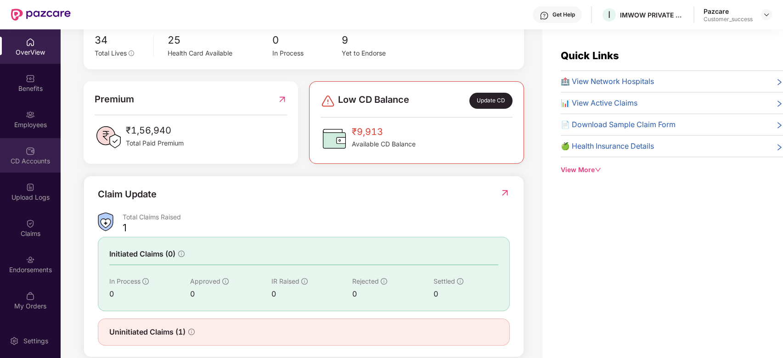
click at [27, 161] on div "CD Accounts" at bounding box center [30, 161] width 61 height 9
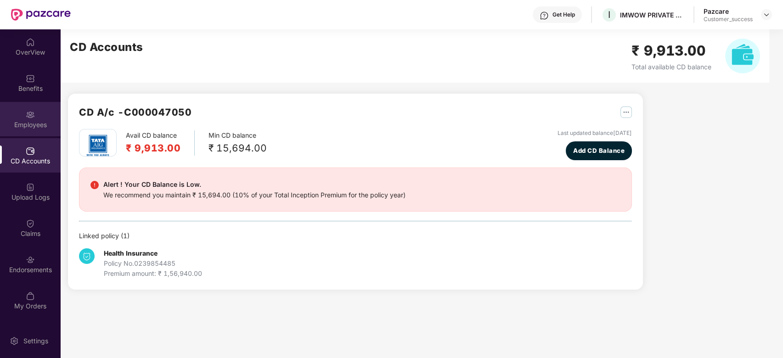
click at [29, 118] on img at bounding box center [30, 114] width 9 height 9
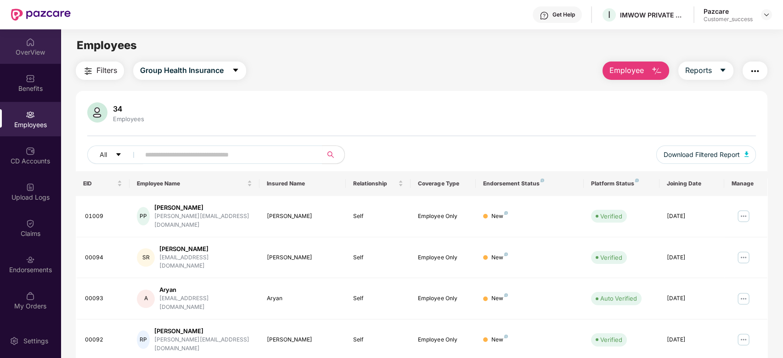
click at [23, 35] on div "OverView" at bounding box center [30, 46] width 61 height 34
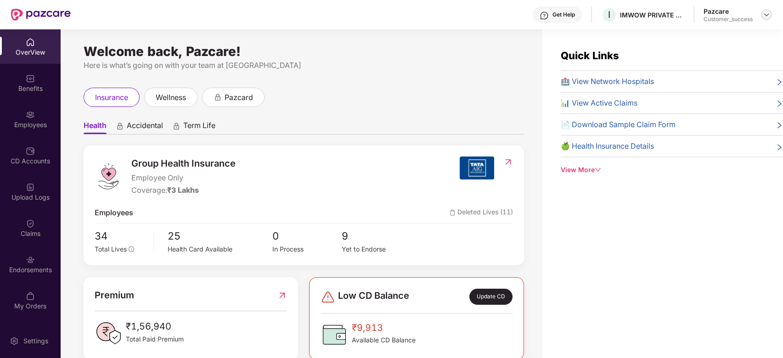
click at [768, 14] on img at bounding box center [765, 14] width 7 height 7
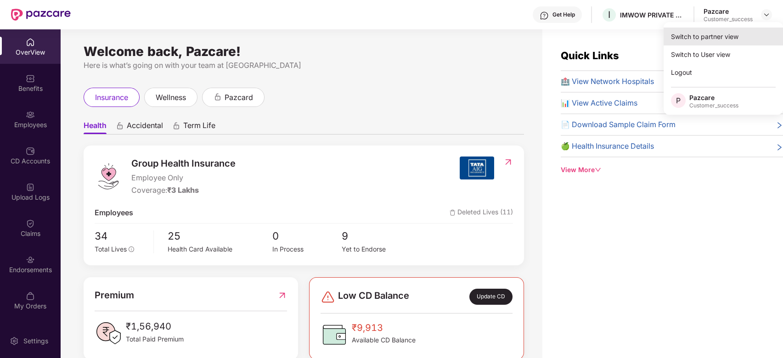
click at [705, 36] on div "Switch to partner view" at bounding box center [722, 37] width 119 height 18
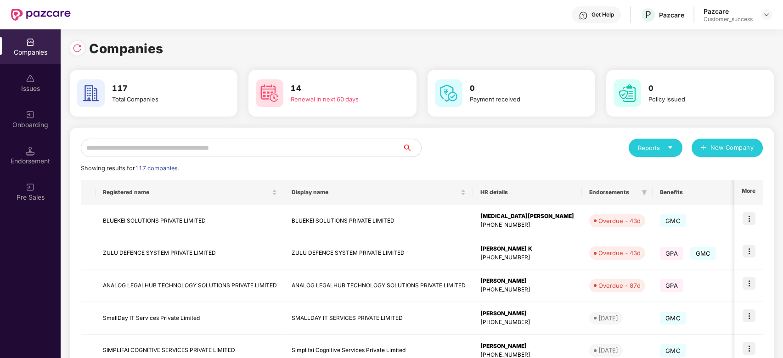
click at [353, 149] on input "text" at bounding box center [242, 148] width 322 height 18
click at [353, 149] on input "**" at bounding box center [242, 148] width 322 height 18
type input "*"
click at [353, 149] on input "text" at bounding box center [242, 148] width 322 height 18
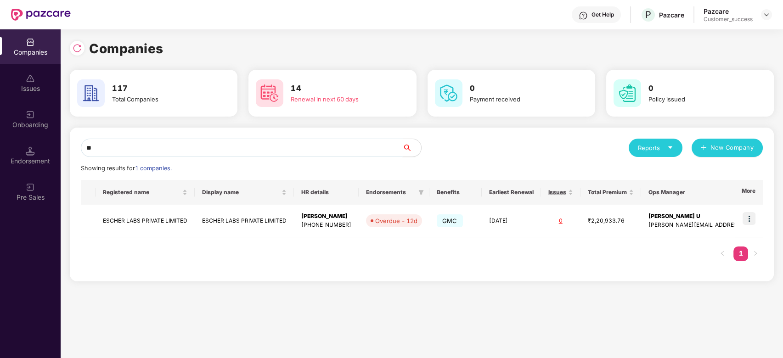
type input "*"
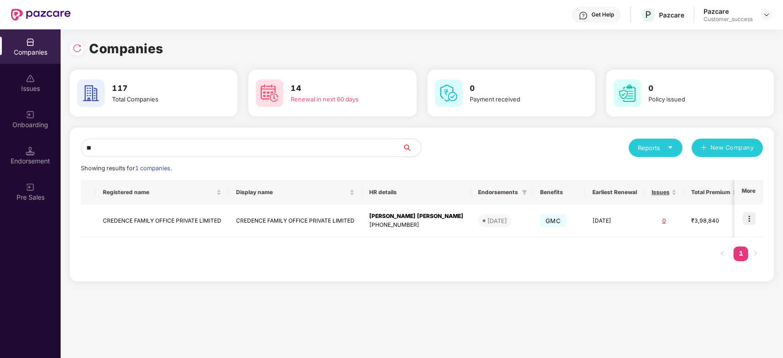
type input "*"
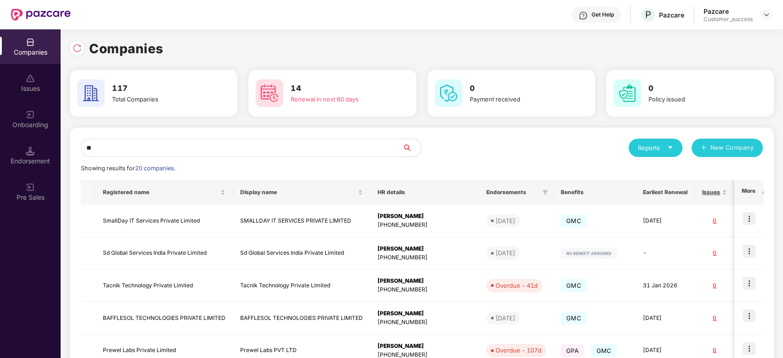
type input "*"
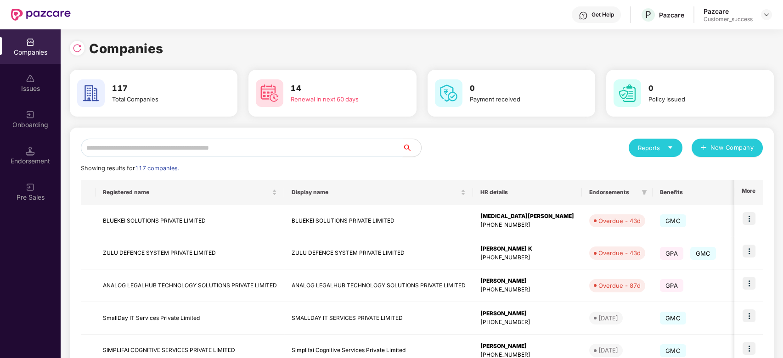
click at [271, 146] on input "text" at bounding box center [242, 148] width 322 height 18
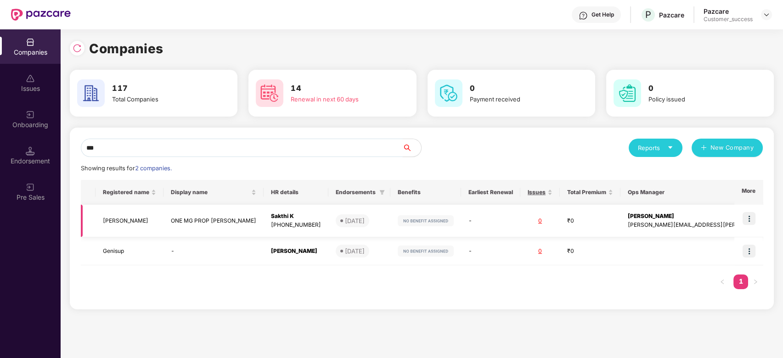
scroll to position [0, 0]
type input "***"
click at [108, 253] on td "Genisup" at bounding box center [129, 251] width 68 height 28
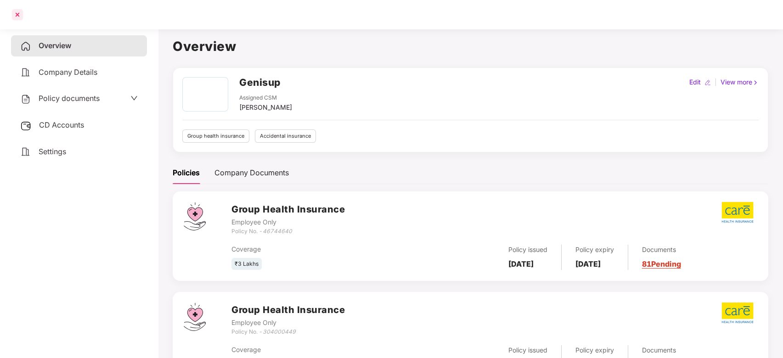
click at [21, 13] on div at bounding box center [17, 14] width 15 height 15
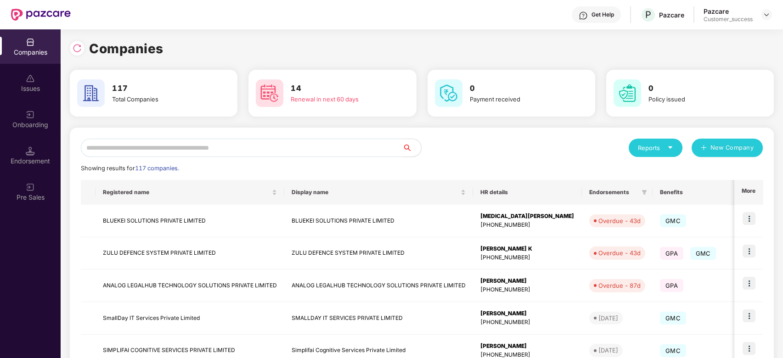
click at [216, 151] on input "text" at bounding box center [242, 148] width 322 height 18
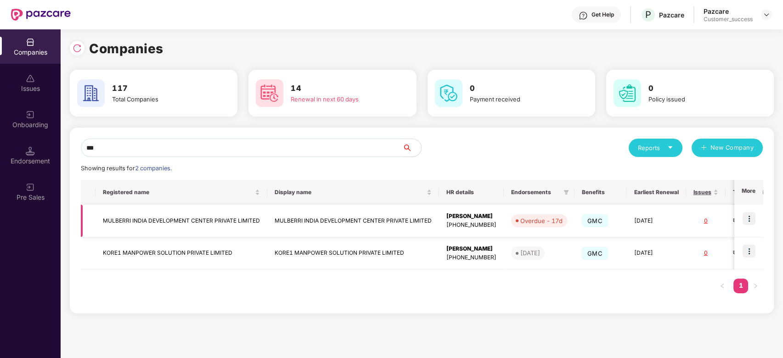
type input "***"
click at [754, 220] on img at bounding box center [748, 218] width 13 height 13
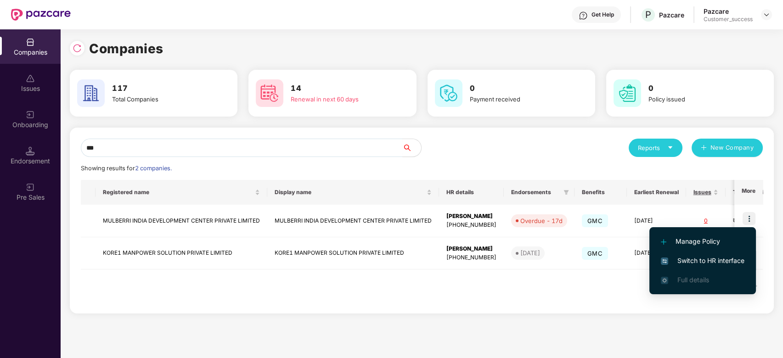
click at [674, 257] on span "Switch to HR interface" at bounding box center [702, 261] width 84 height 10
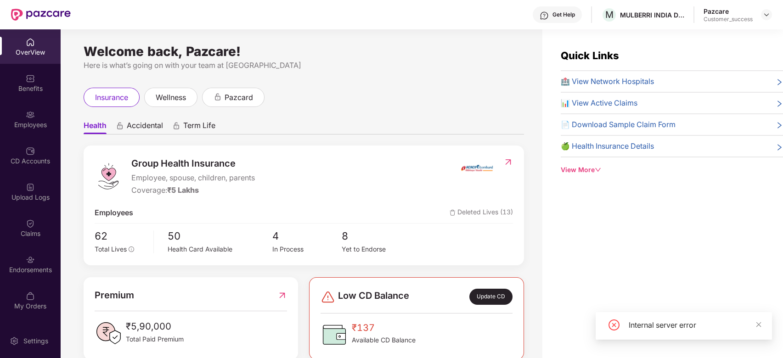
scroll to position [18, 0]
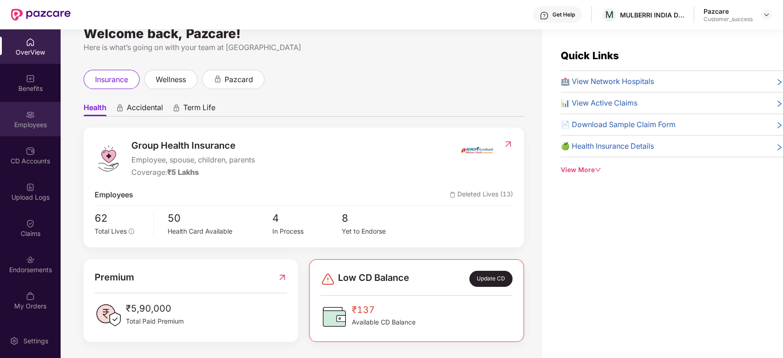
click at [36, 108] on div "Employees" at bounding box center [30, 119] width 61 height 34
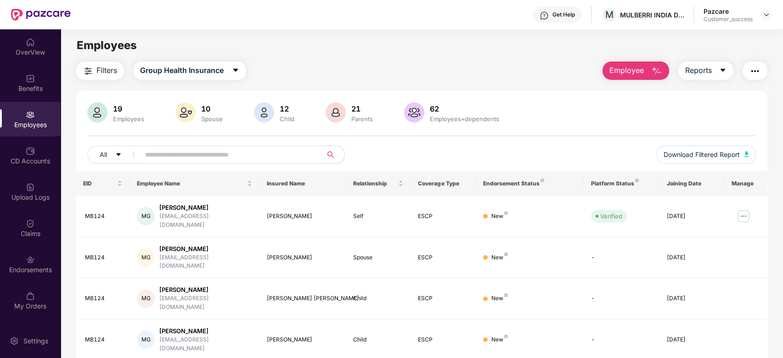
click at [232, 150] on input "text" at bounding box center [227, 155] width 165 height 14
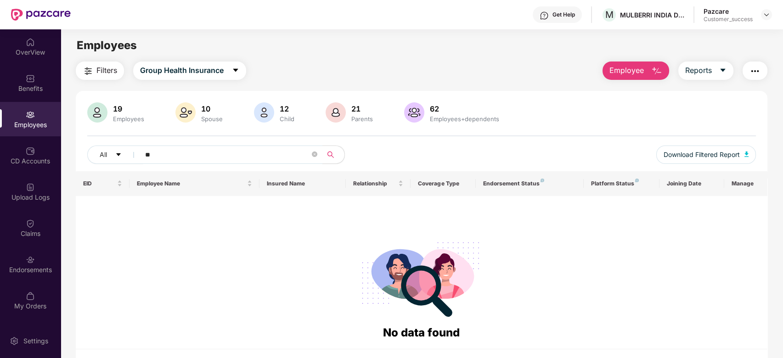
type input "*"
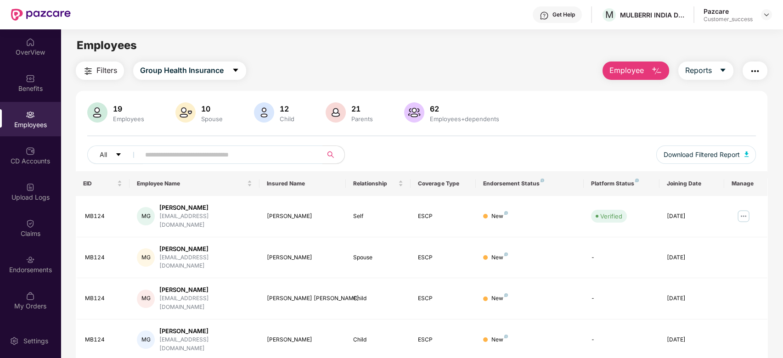
type input "*"
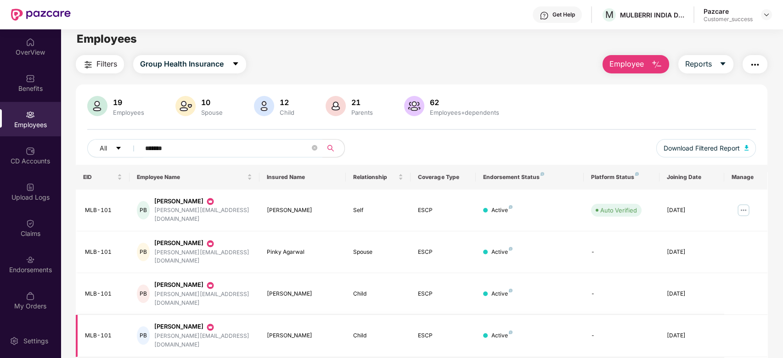
scroll to position [0, 0]
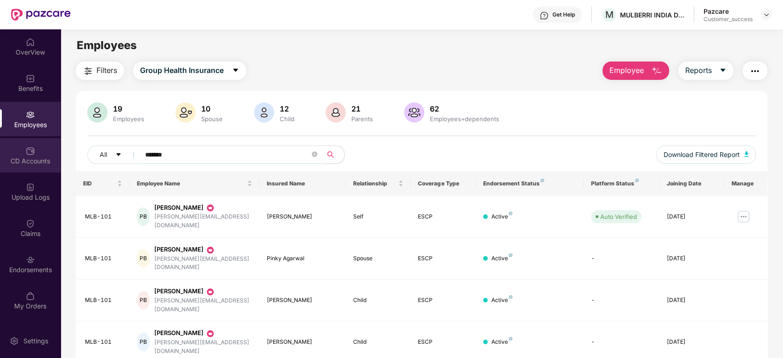
type input "******"
click at [26, 156] on div "CD Accounts" at bounding box center [30, 155] width 61 height 34
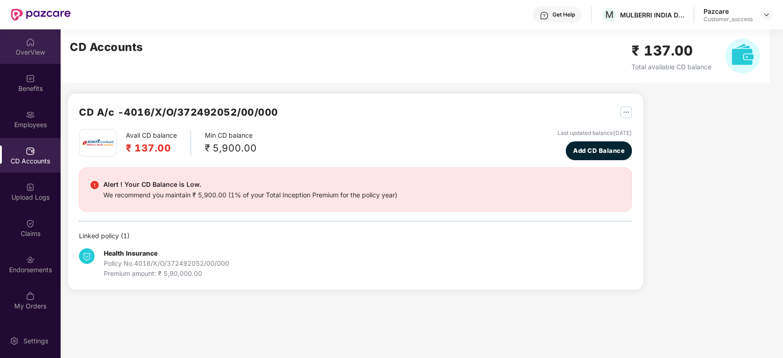
click at [31, 45] on img at bounding box center [30, 42] width 9 height 9
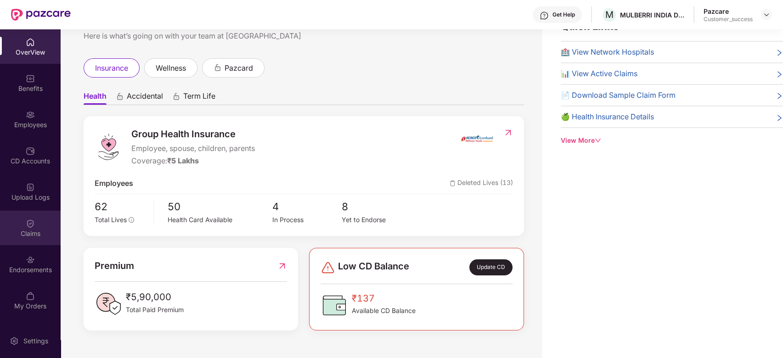
click at [34, 224] on img at bounding box center [30, 223] width 9 height 9
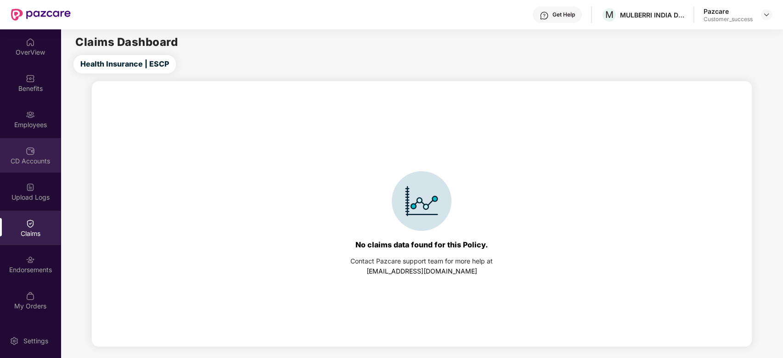
click at [30, 151] on img at bounding box center [30, 150] width 9 height 9
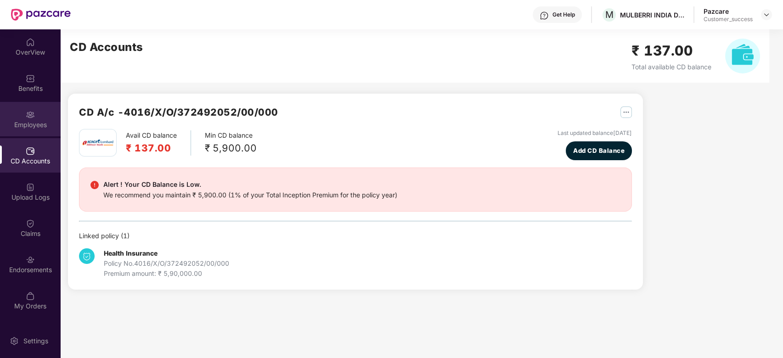
click at [28, 121] on div "Employees" at bounding box center [30, 124] width 61 height 9
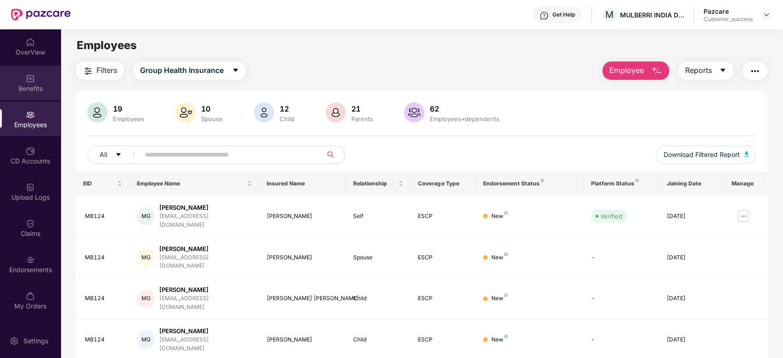
click at [26, 76] on img at bounding box center [30, 78] width 9 height 9
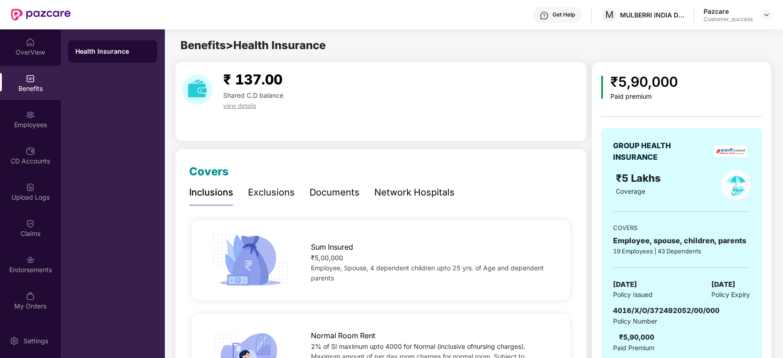
click at [256, 193] on div "Exclusions" at bounding box center [271, 192] width 47 height 14
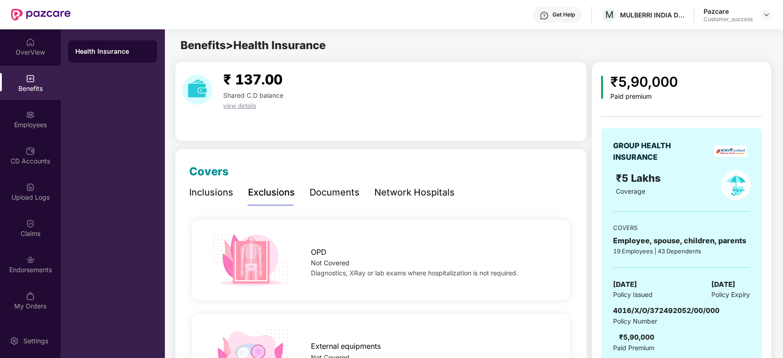
click at [327, 201] on div "Documents" at bounding box center [334, 192] width 50 height 25
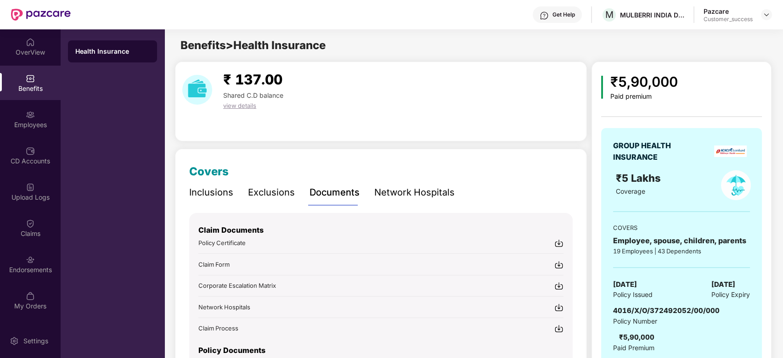
scroll to position [89, 0]
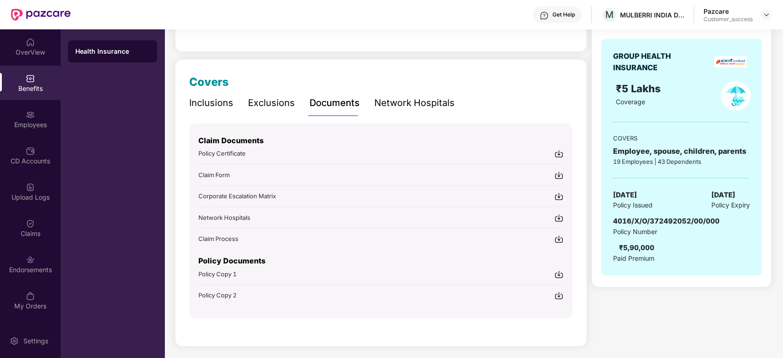
click at [404, 104] on div "Network Hospitals" at bounding box center [414, 103] width 80 height 14
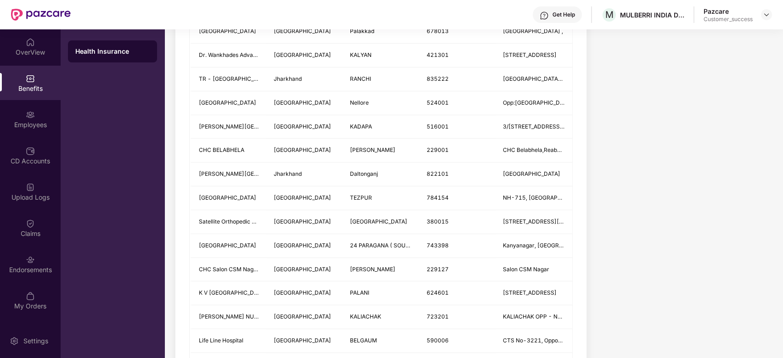
scroll to position [0, 0]
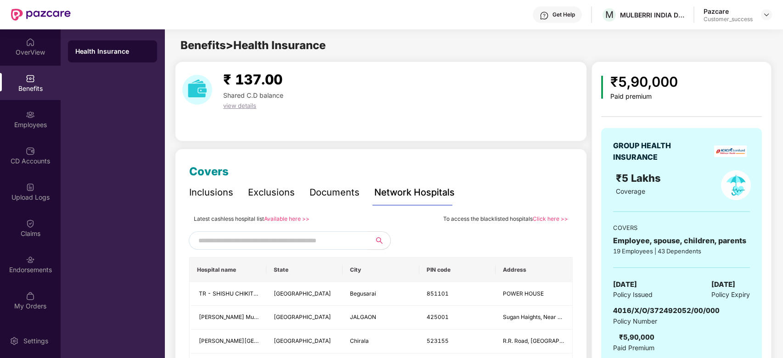
click at [221, 189] on div "Inclusions" at bounding box center [211, 192] width 44 height 14
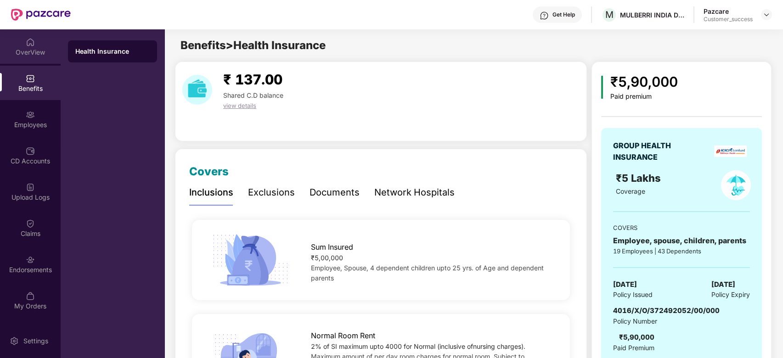
click at [29, 46] on div "OverView" at bounding box center [30, 46] width 61 height 34
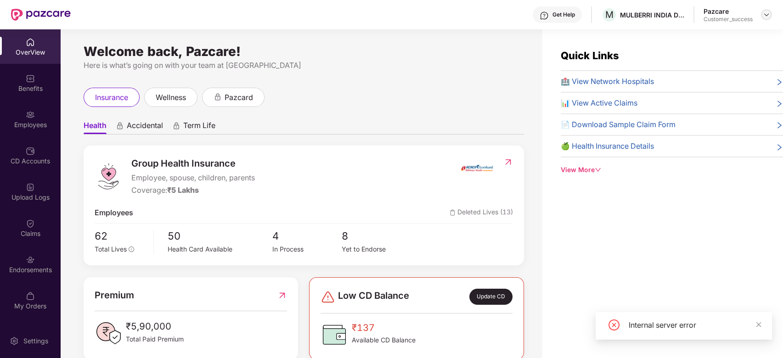
click at [762, 14] on img at bounding box center [765, 14] width 7 height 7
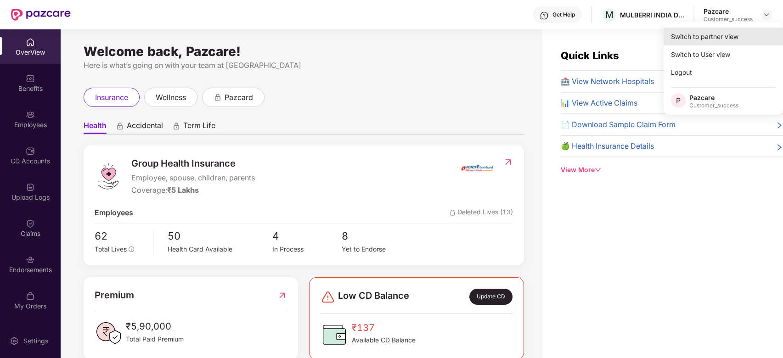
click at [713, 36] on div "Switch to partner view" at bounding box center [722, 37] width 119 height 18
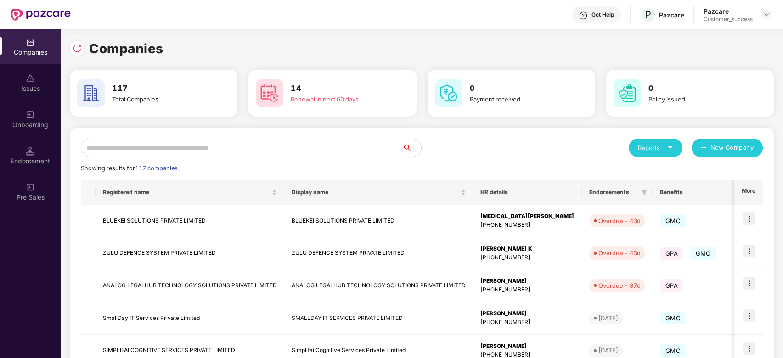
click at [212, 147] on input "text" at bounding box center [242, 148] width 322 height 18
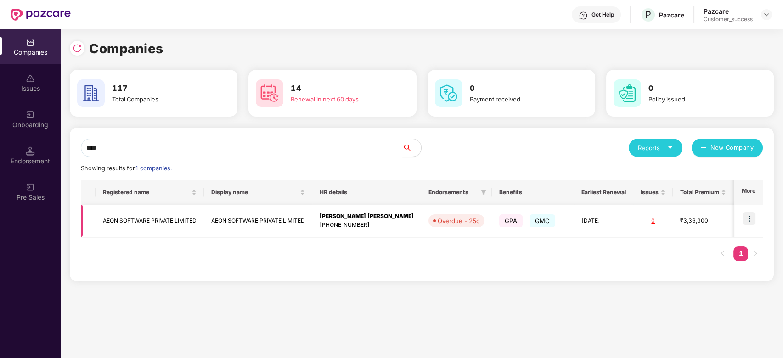
type input "****"
click at [150, 217] on td "AEON SOFTWARE PRIVATE LIMITED" at bounding box center [149, 221] width 108 height 33
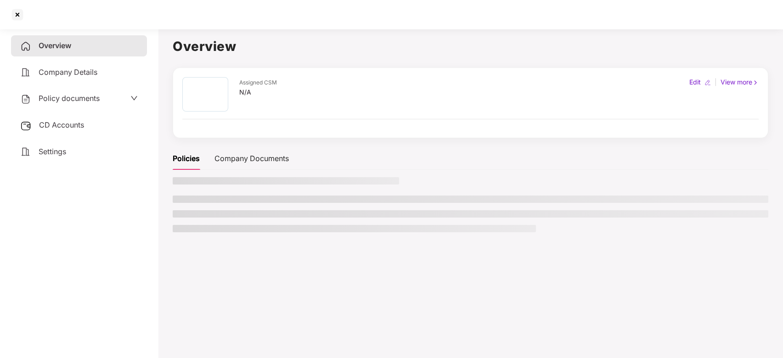
click at [150, 217] on aside "Overview Company Details Policy documents CD Accounts Settings" at bounding box center [79, 191] width 158 height 333
